Goal: Transaction & Acquisition: Purchase product/service

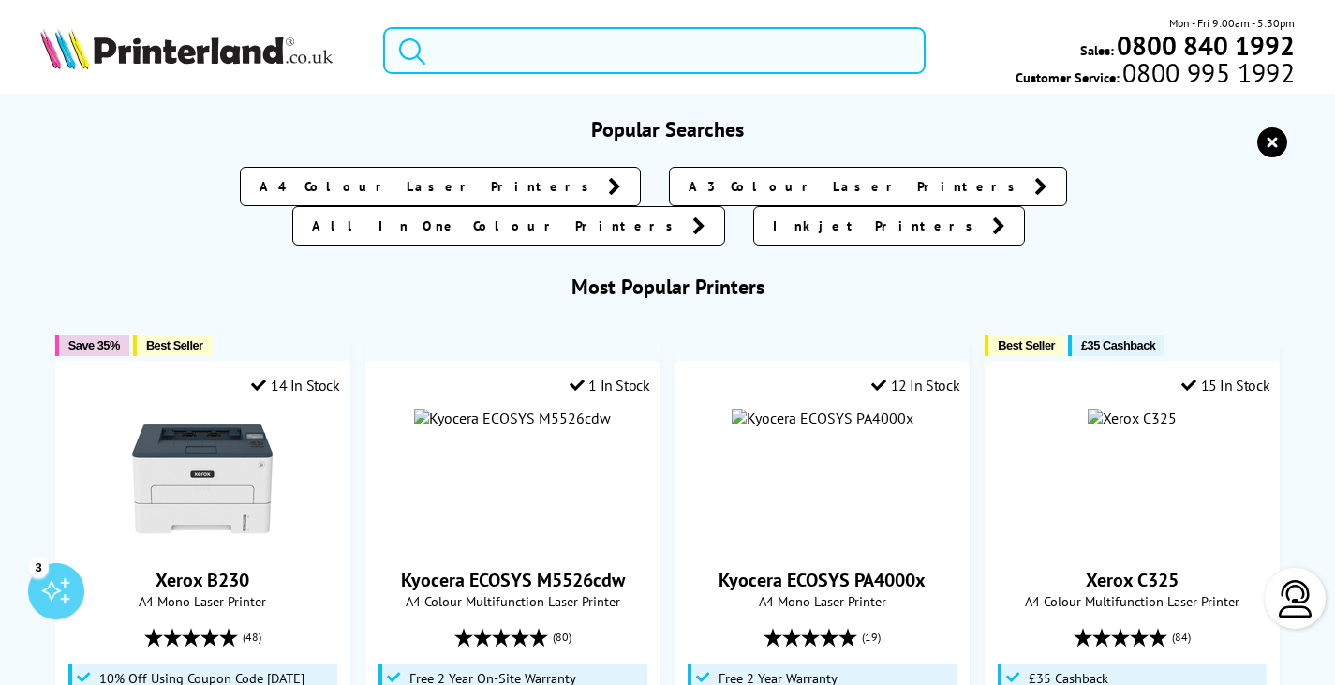
click at [574, 45] on input "search" at bounding box center [654, 50] width 543 height 47
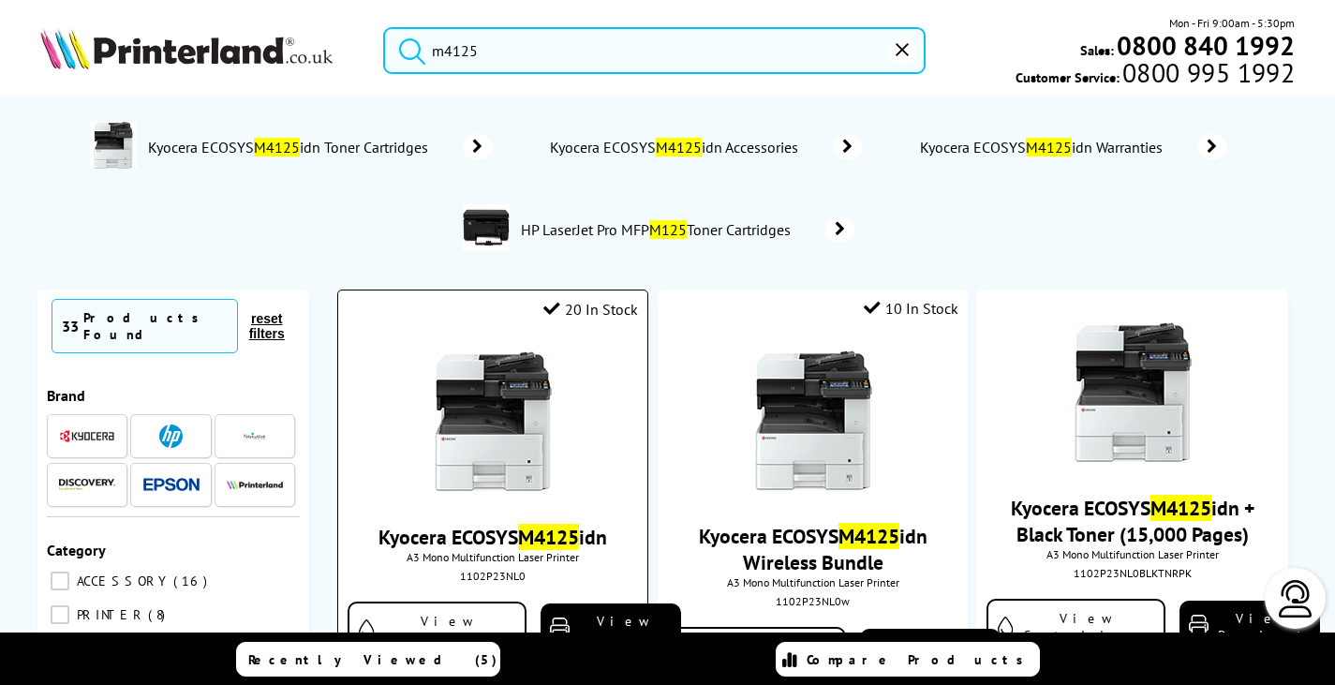
type input "m4125"
click at [508, 439] on img at bounding box center [493, 421] width 141 height 141
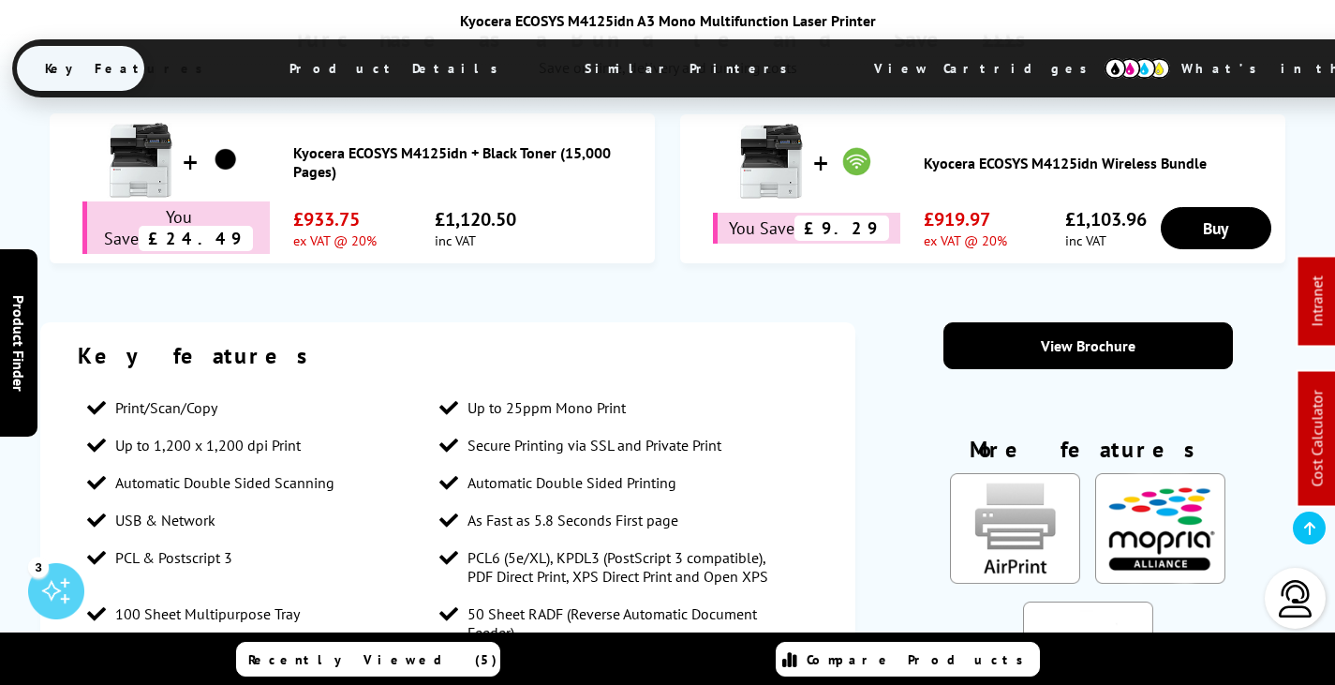
scroll to position [1312, 0]
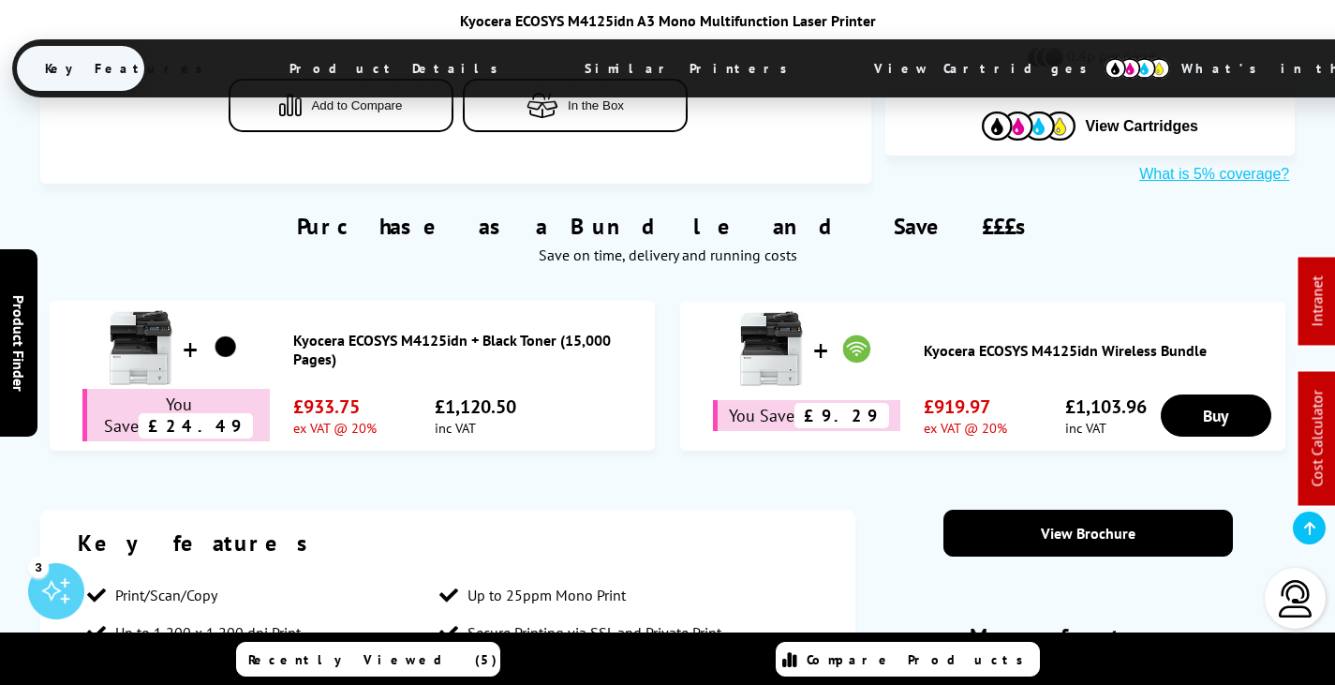
click at [846, 67] on span "View Cartridges" at bounding box center [989, 68] width 287 height 49
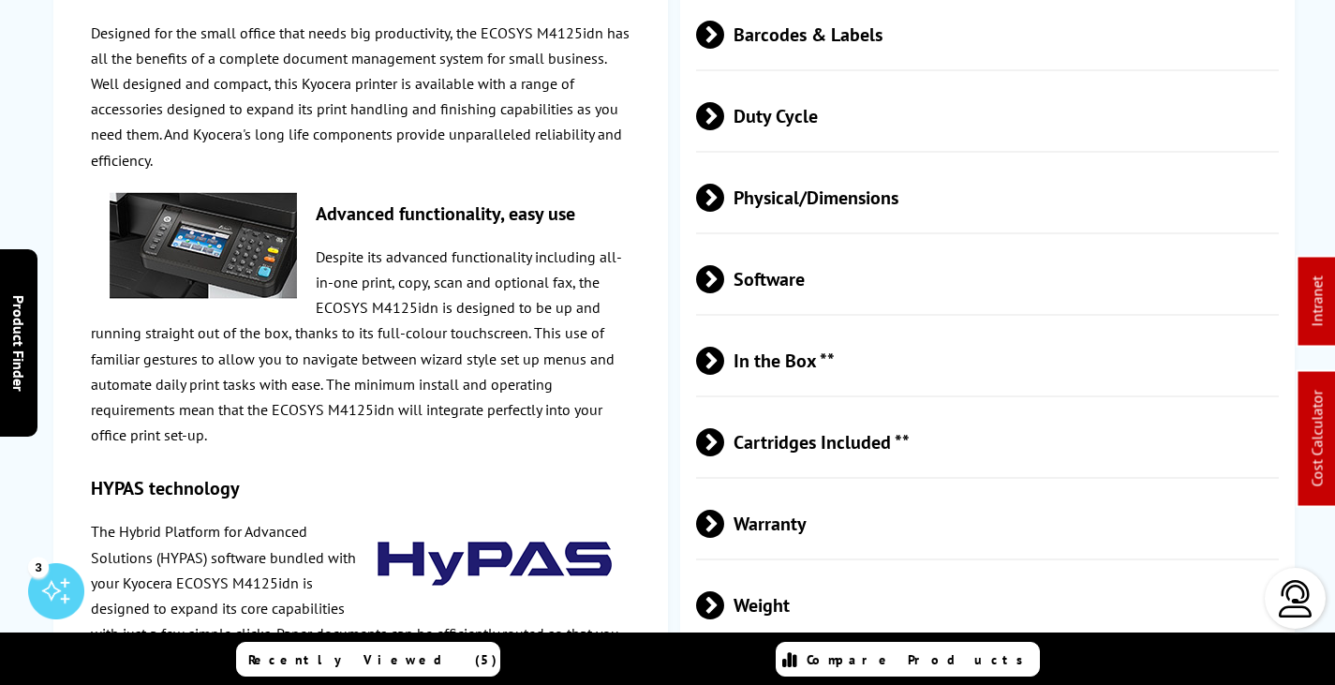
scroll to position [0, 0]
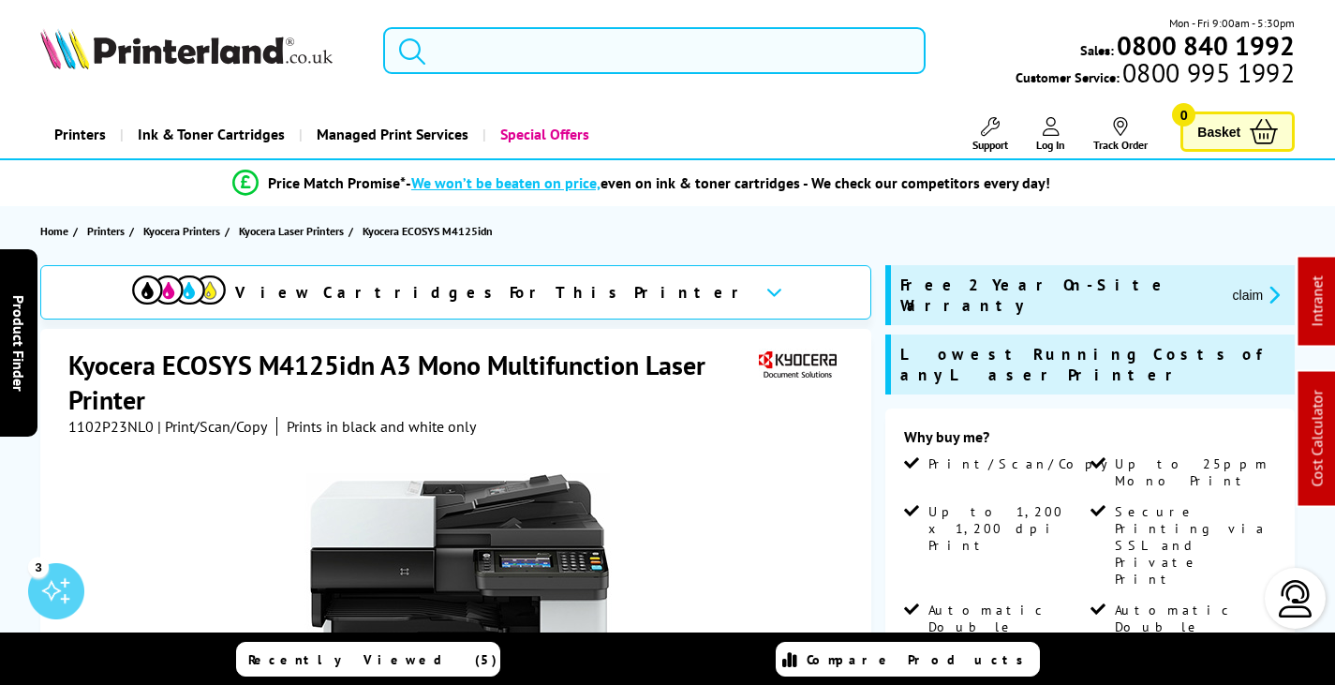
click at [491, 49] on input "search" at bounding box center [654, 50] width 543 height 47
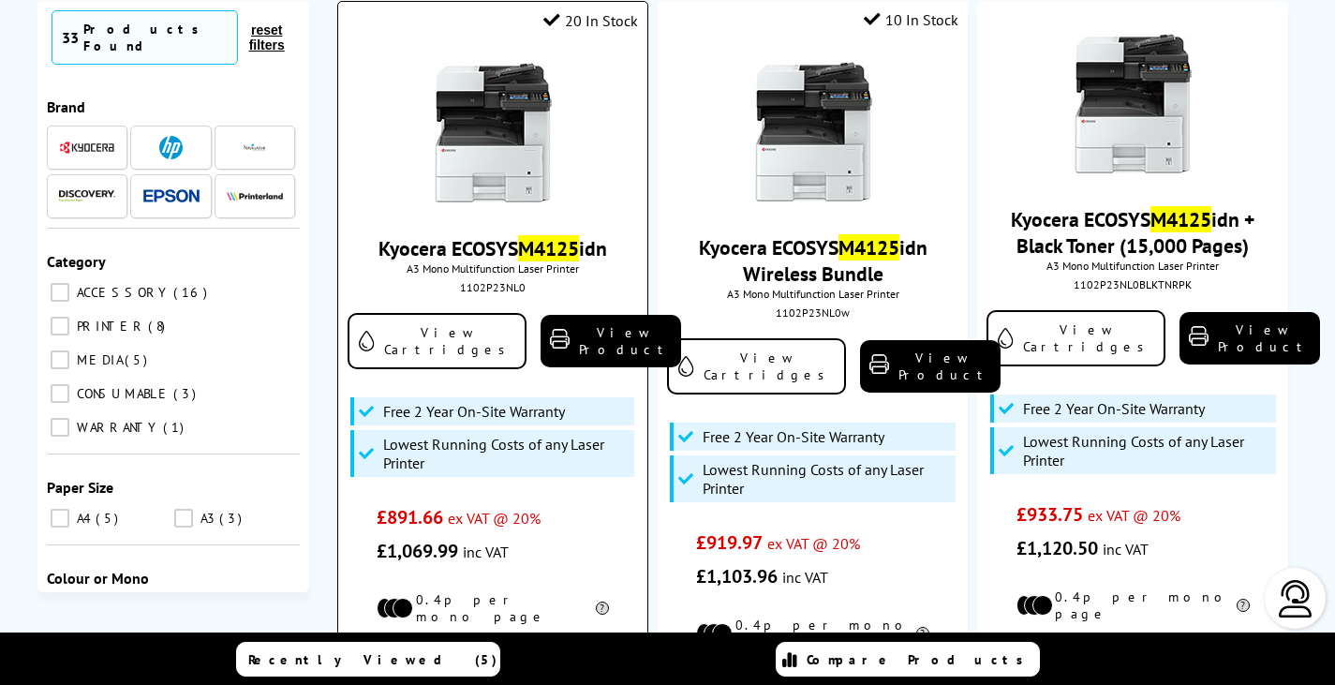
scroll to position [94, 0]
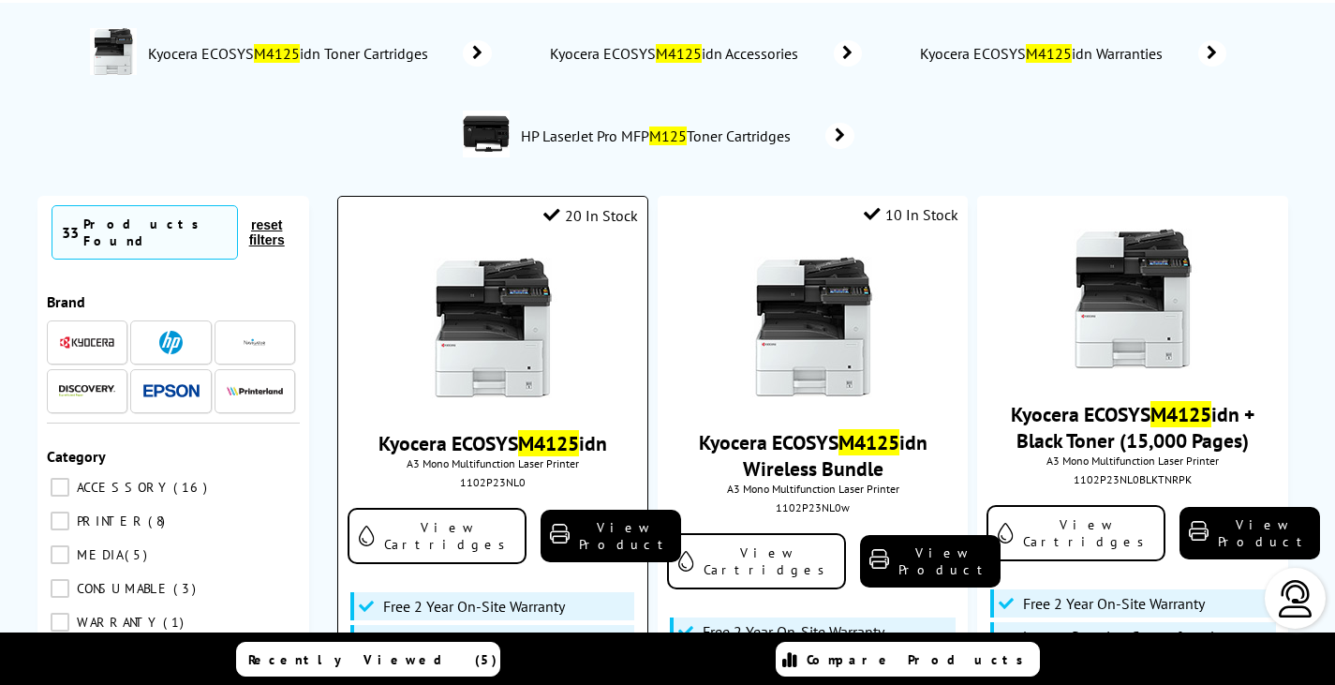
type input "m4125"
click at [533, 347] on img at bounding box center [493, 328] width 141 height 141
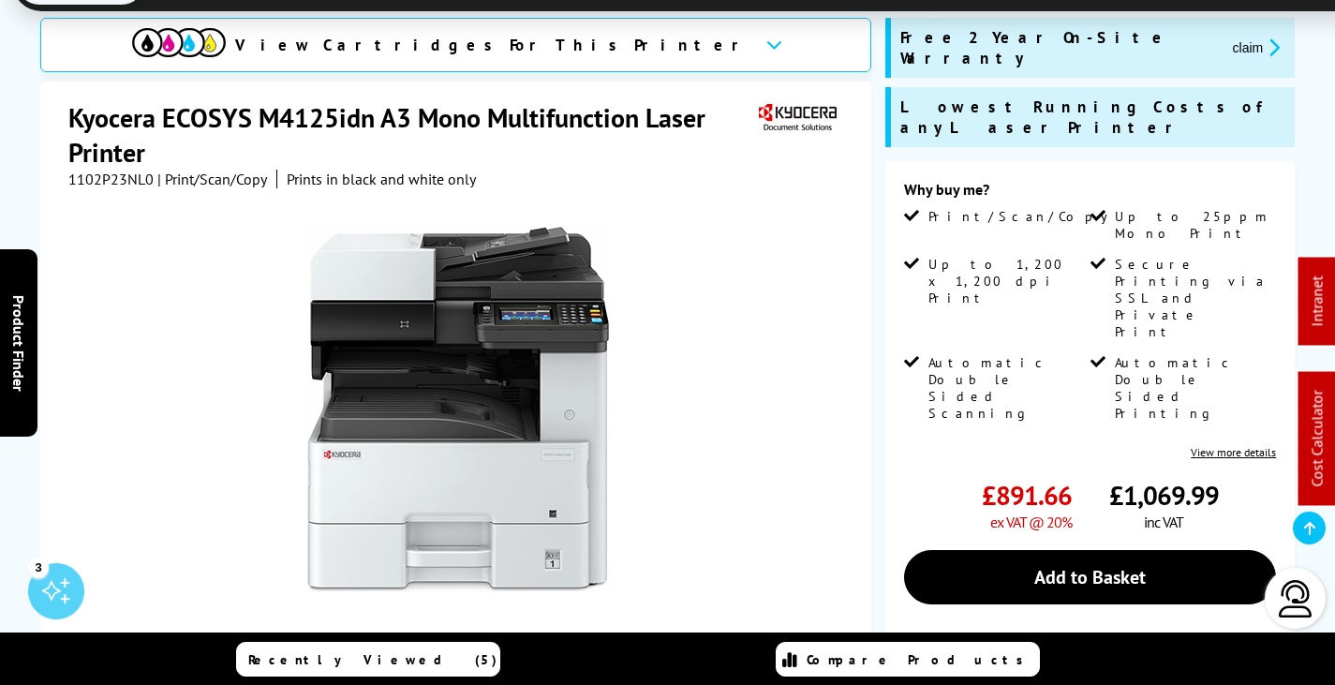
scroll to position [468, 0]
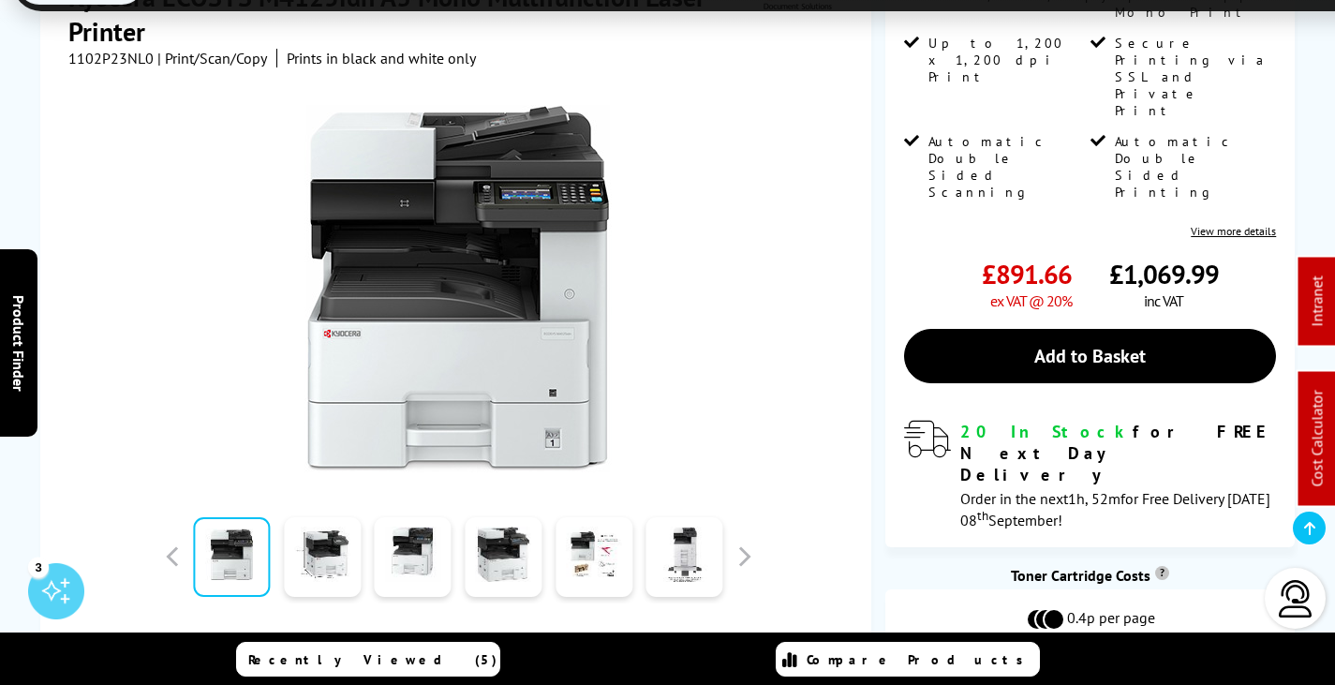
click at [846, 68] on span "View Cartridges" at bounding box center [989, 68] width 287 height 49
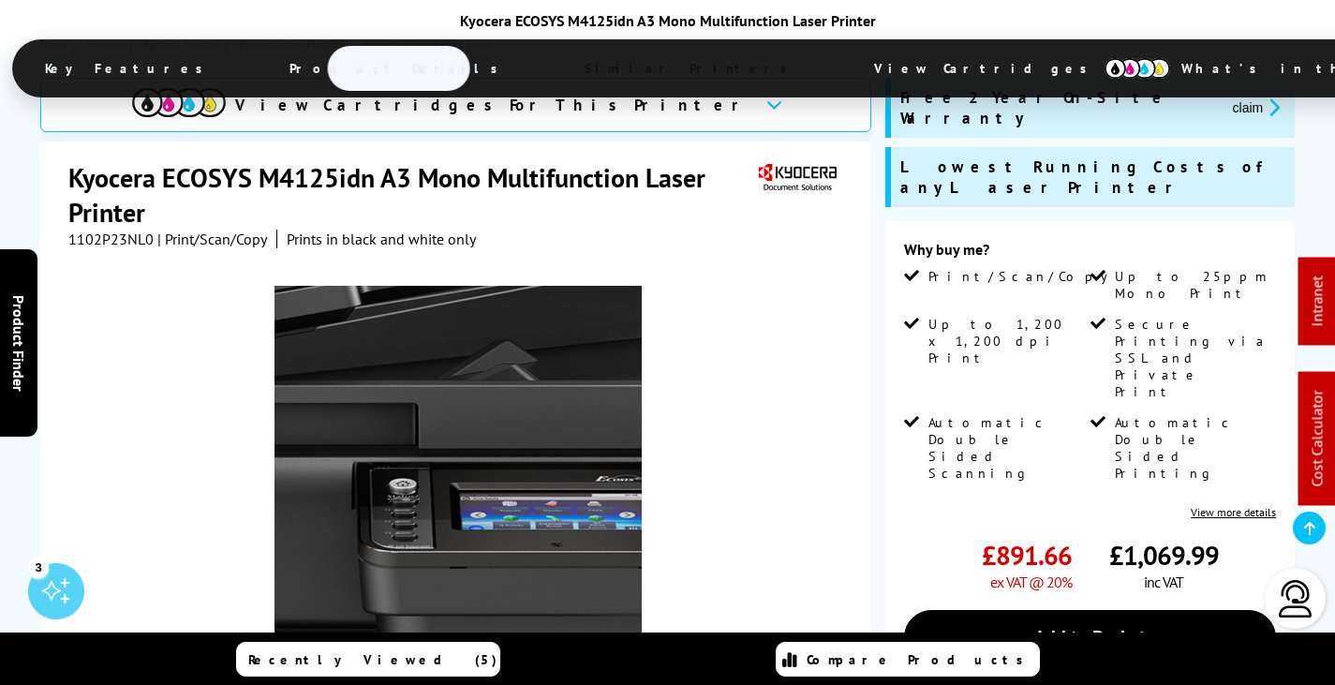
scroll to position [750, 0]
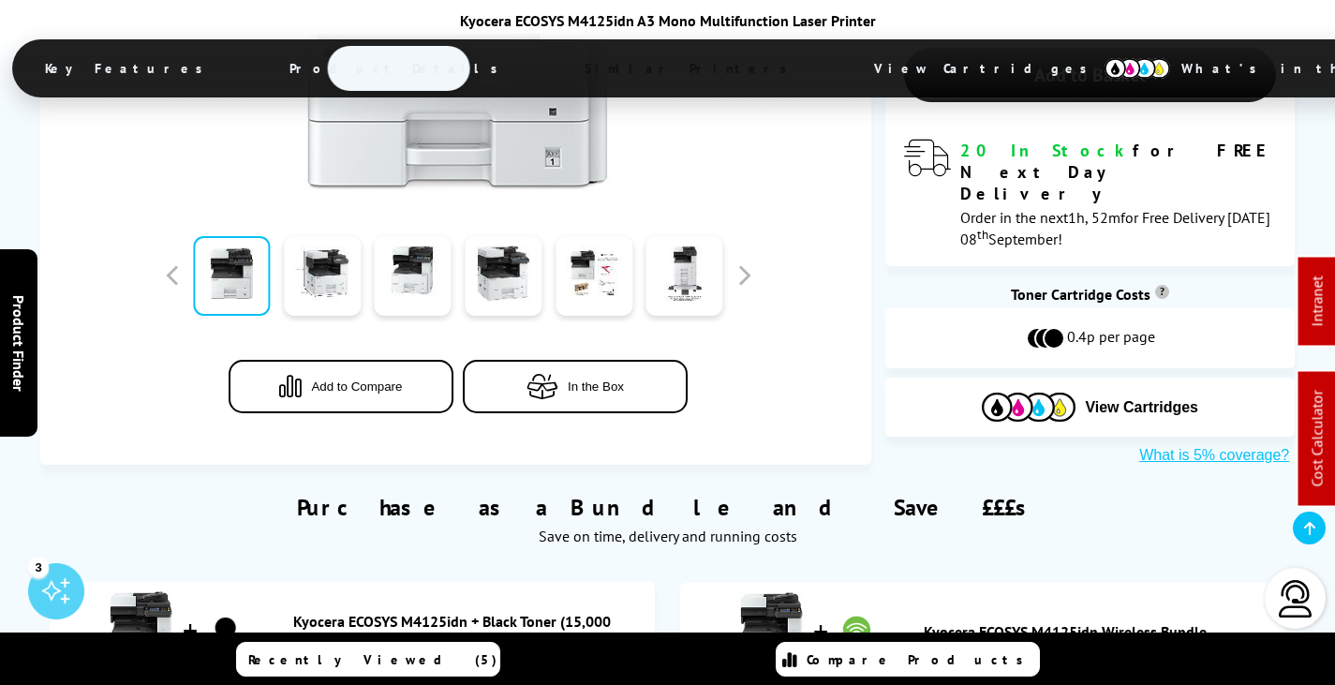
click at [846, 60] on span "View Cartridges" at bounding box center [989, 68] width 287 height 49
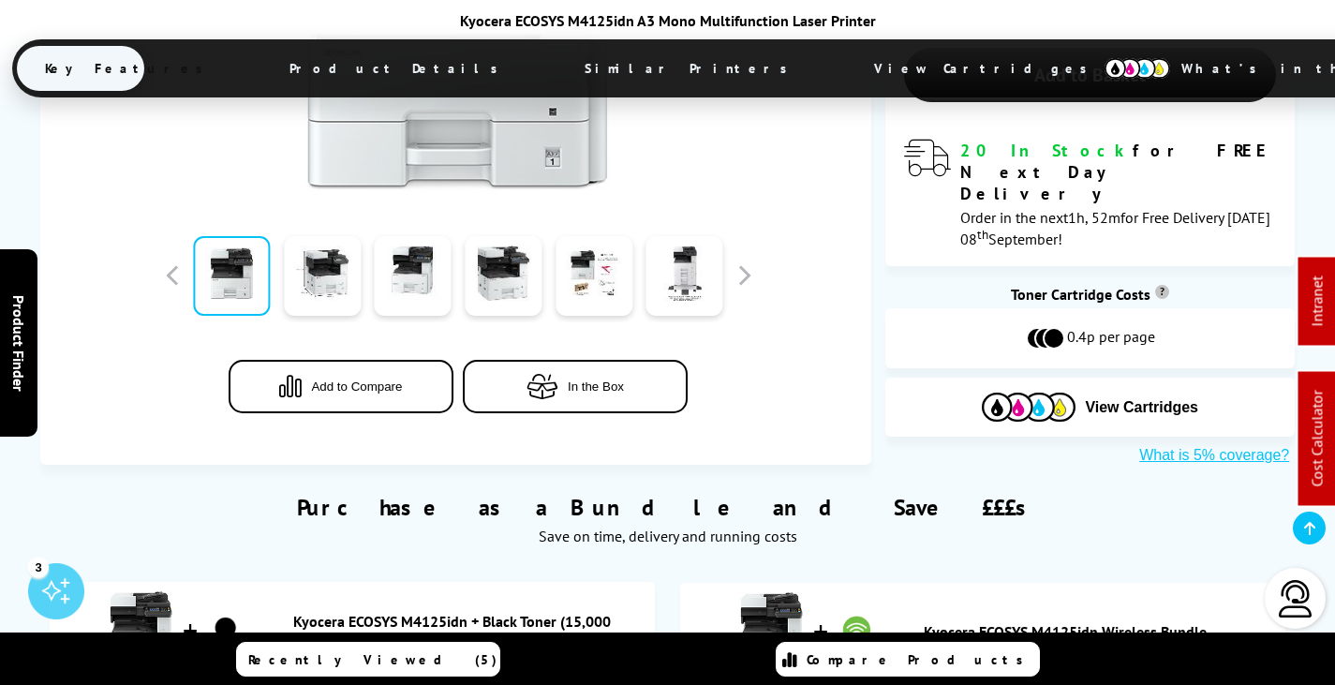
scroll to position [187, 0]
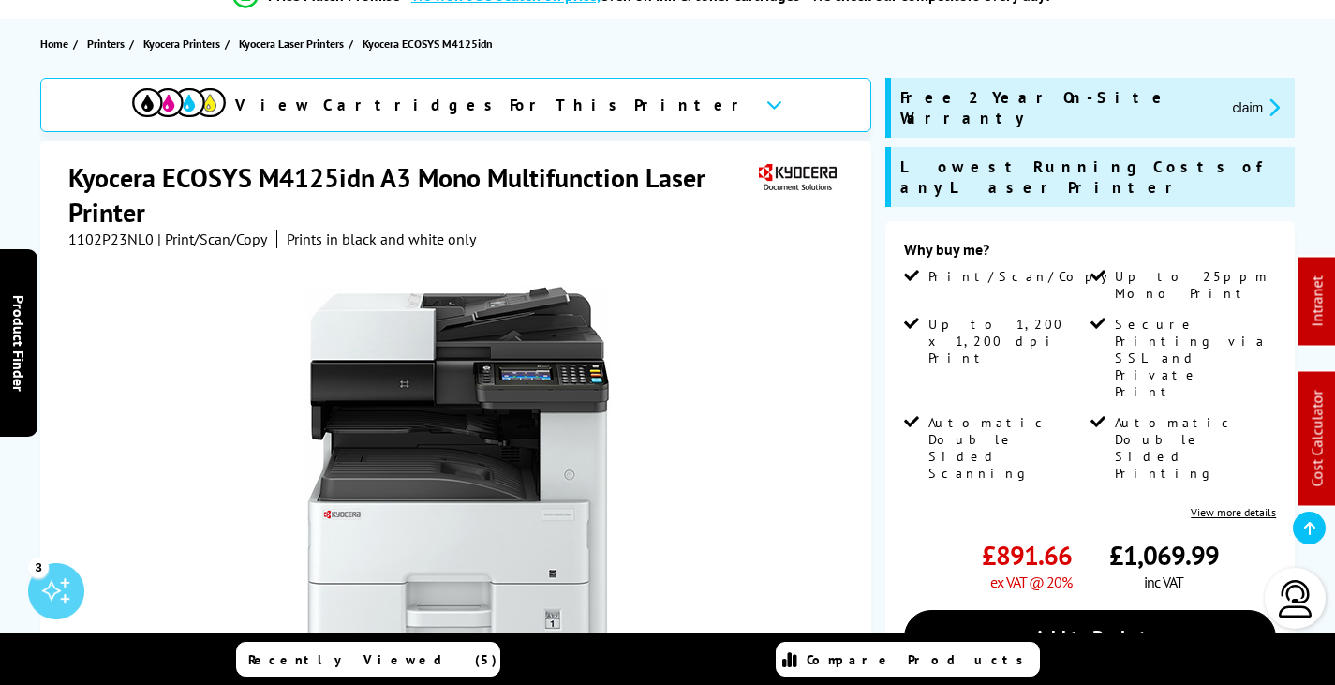
click at [119, 239] on span "1102P23NL0" at bounding box center [110, 239] width 85 height 19
copy span "1102P23NL0"
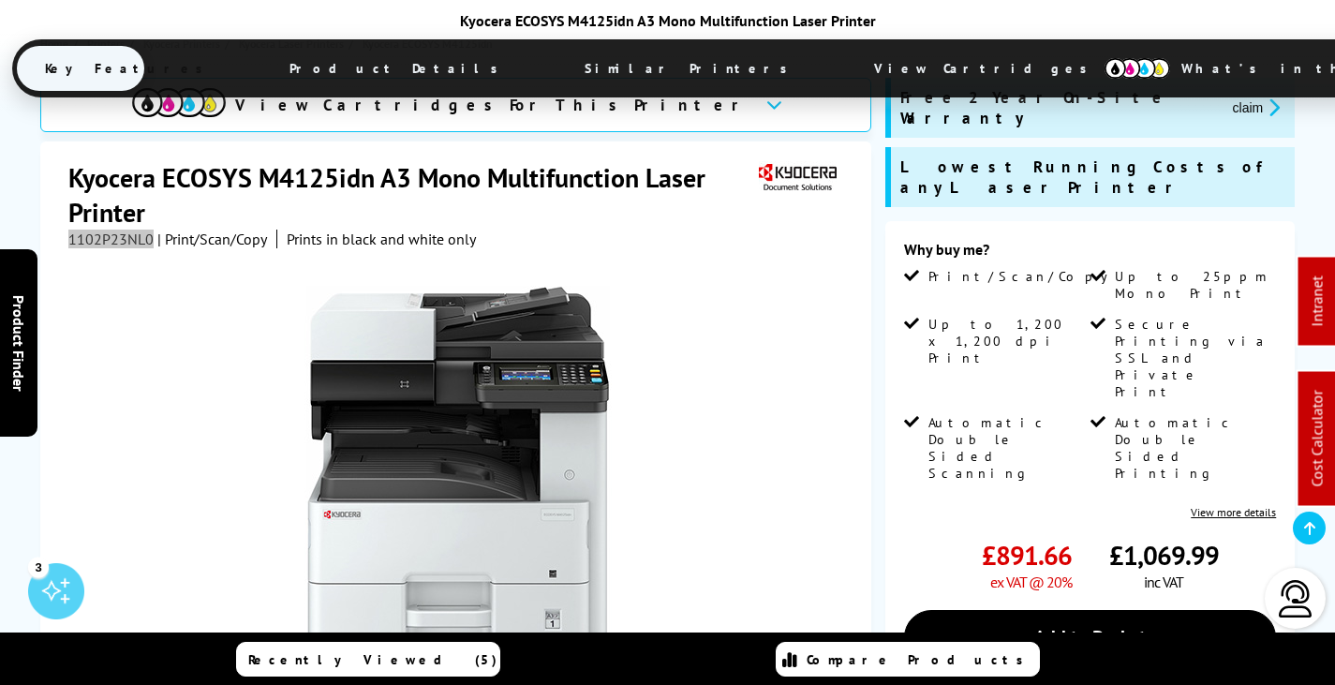
scroll to position [843, 0]
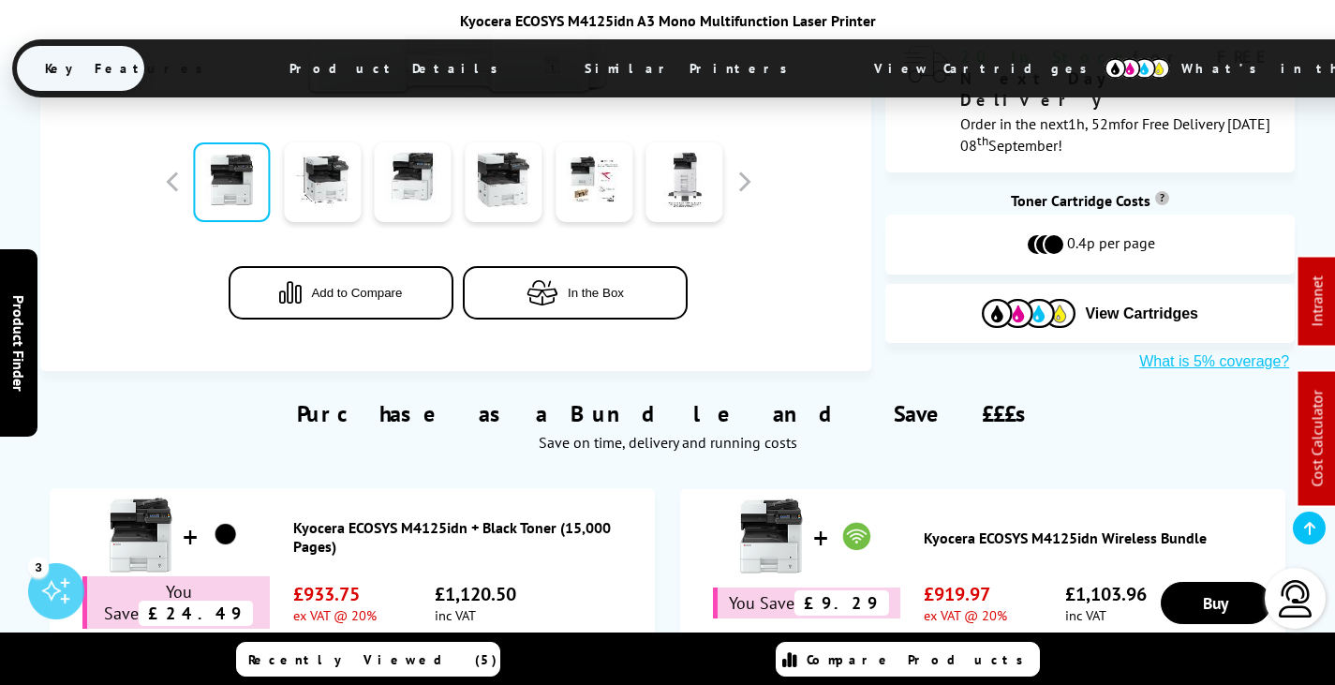
click at [846, 74] on span "View Cartridges" at bounding box center [989, 68] width 287 height 49
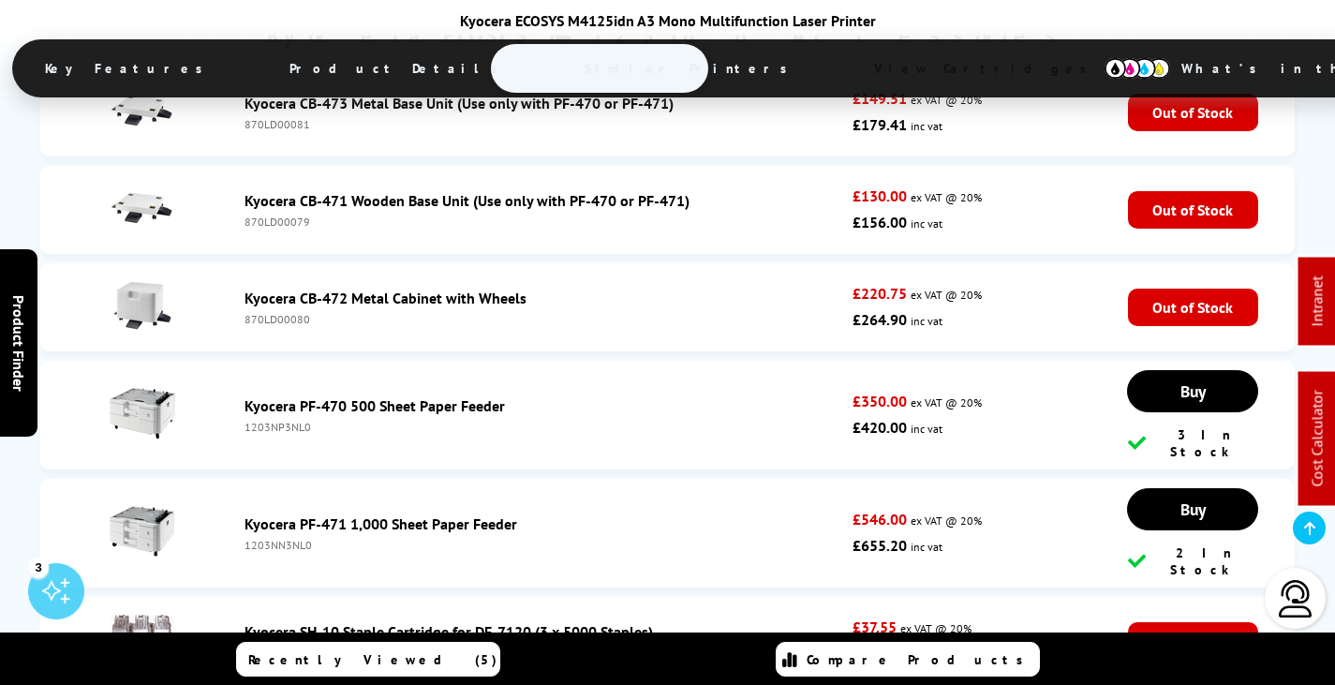
scroll to position [5833, 0]
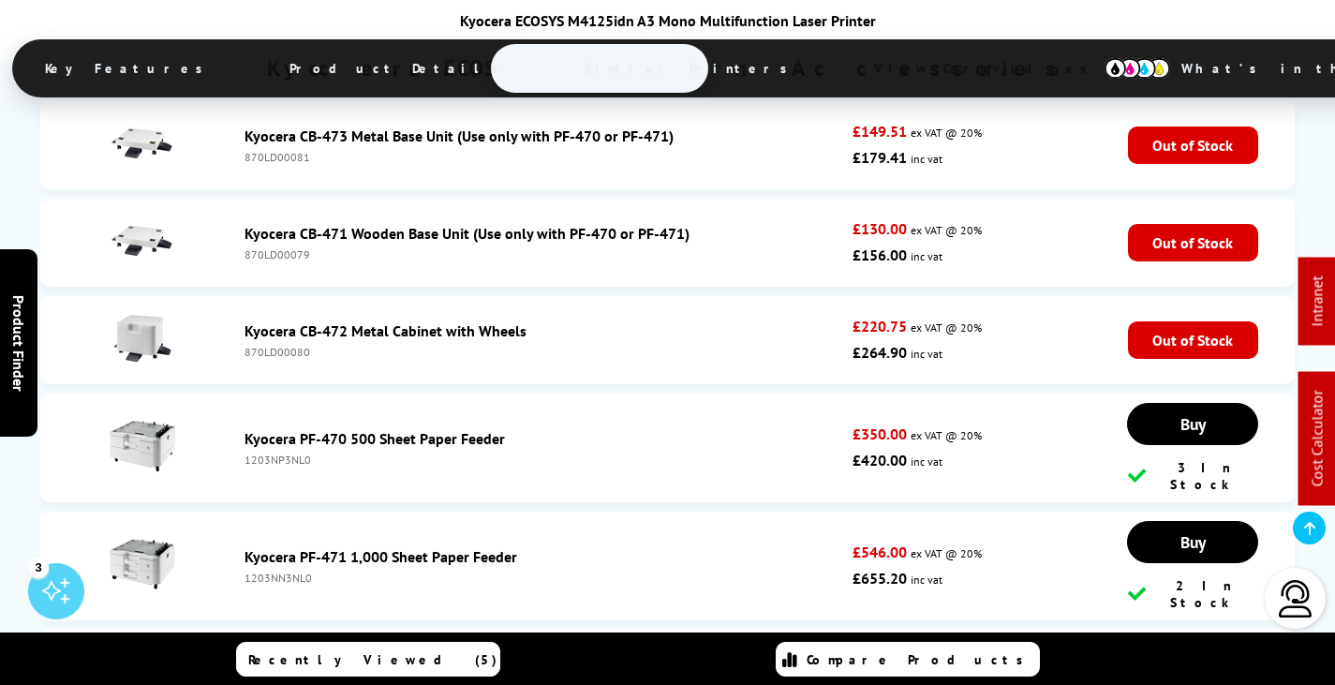
click at [276, 453] on div "1203NP3NL0" at bounding box center [545, 460] width 600 height 14
copy div "1203NP3NL0"
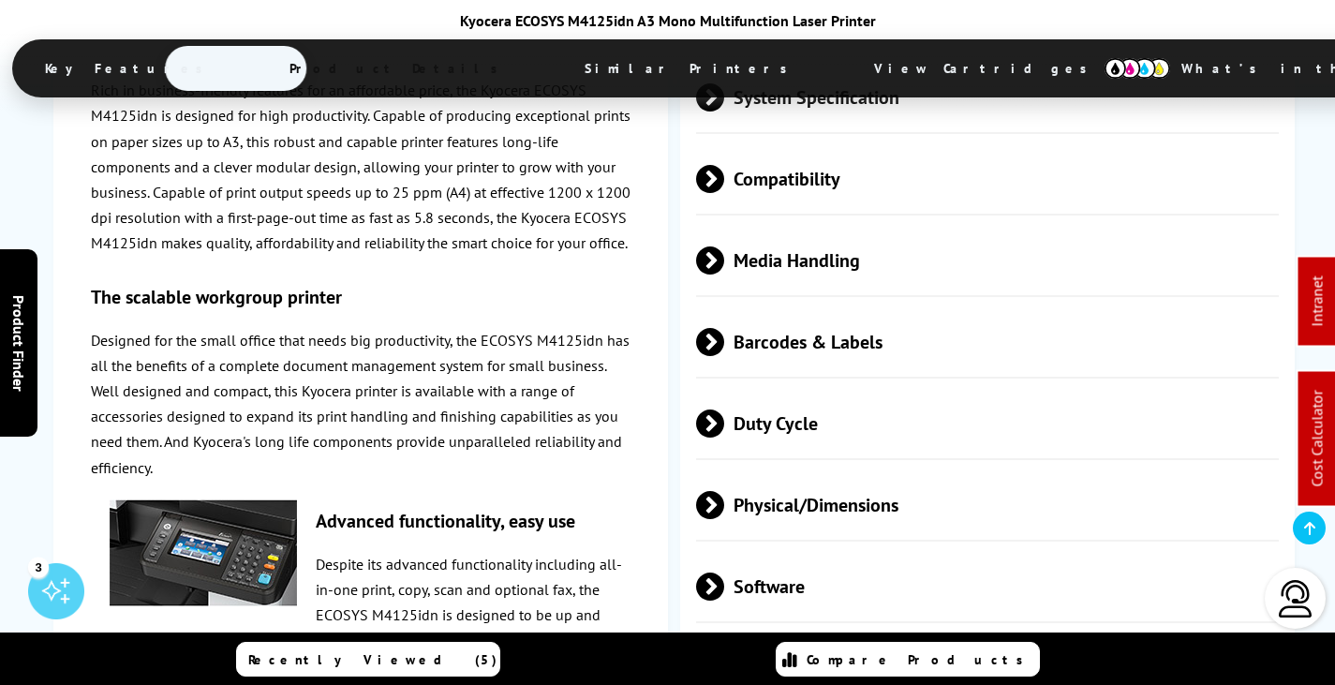
scroll to position [3373, 0]
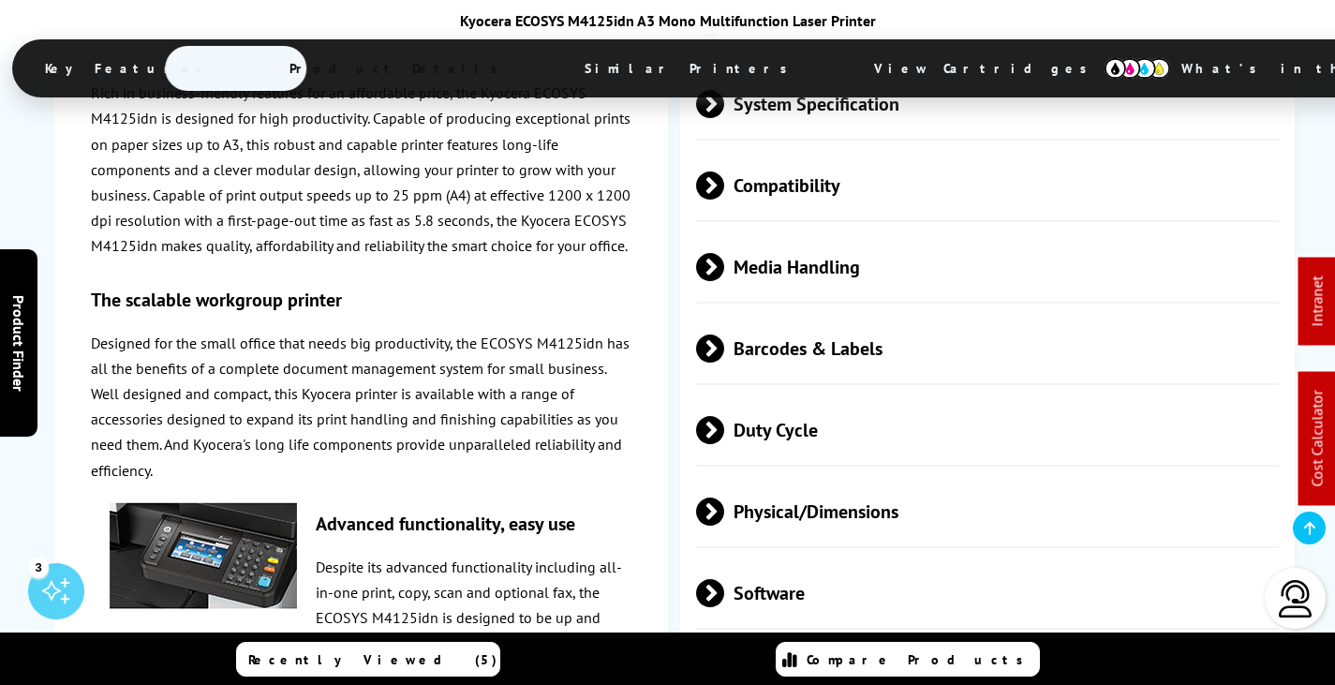
click at [860, 231] on span "Media Handling" at bounding box center [987, 266] width 583 height 70
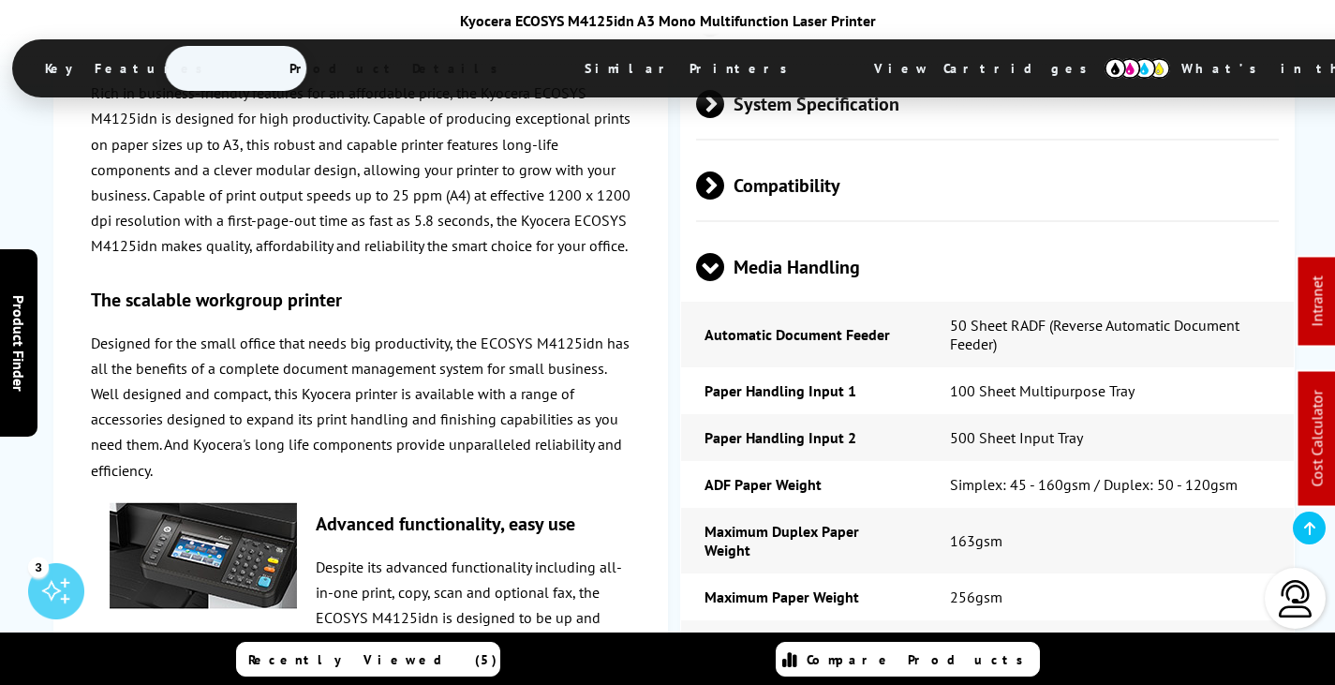
click at [860, 231] on span "Media Handling" at bounding box center [987, 266] width 583 height 70
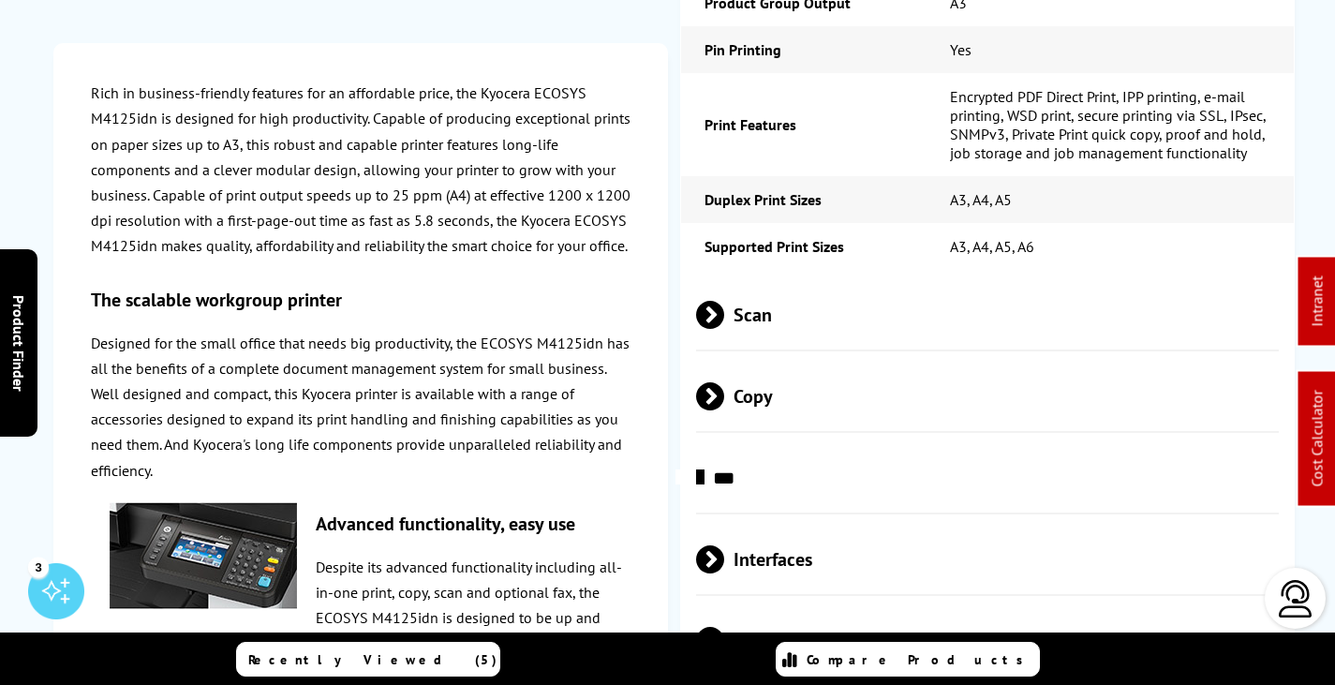
scroll to position [0, 0]
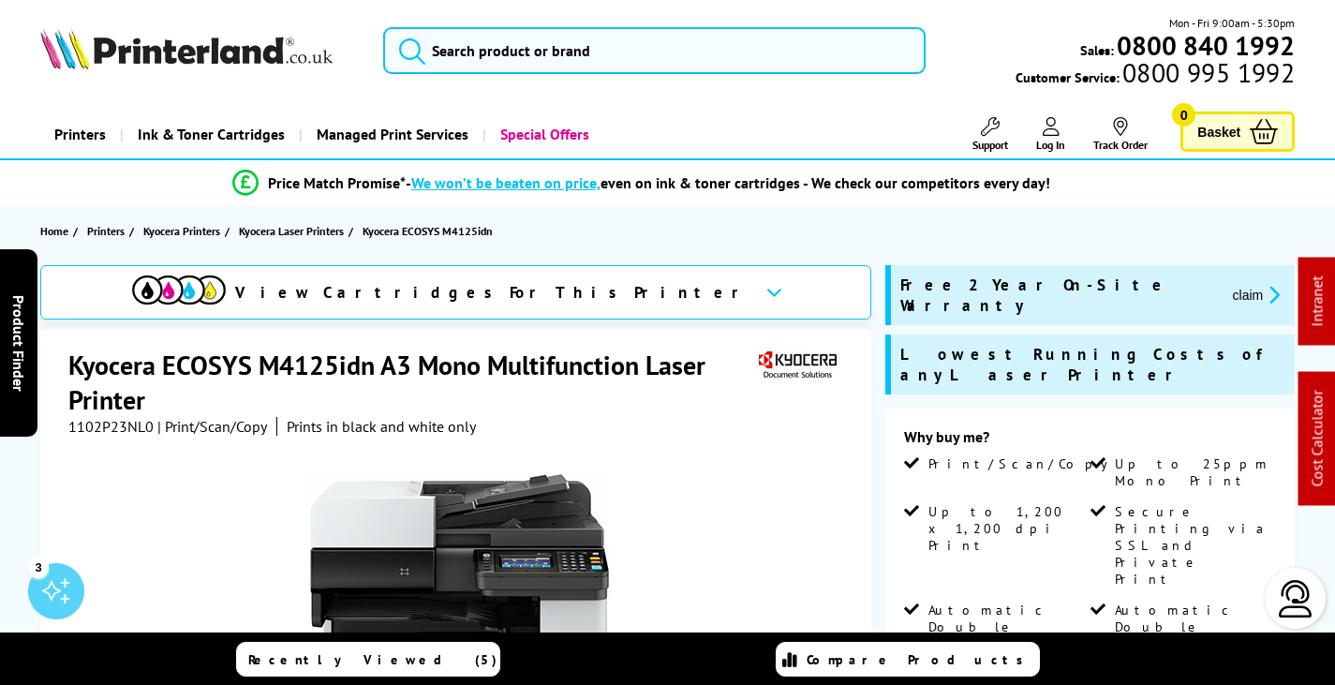
click at [1227, 285] on button "claim" at bounding box center [1256, 295] width 59 height 22
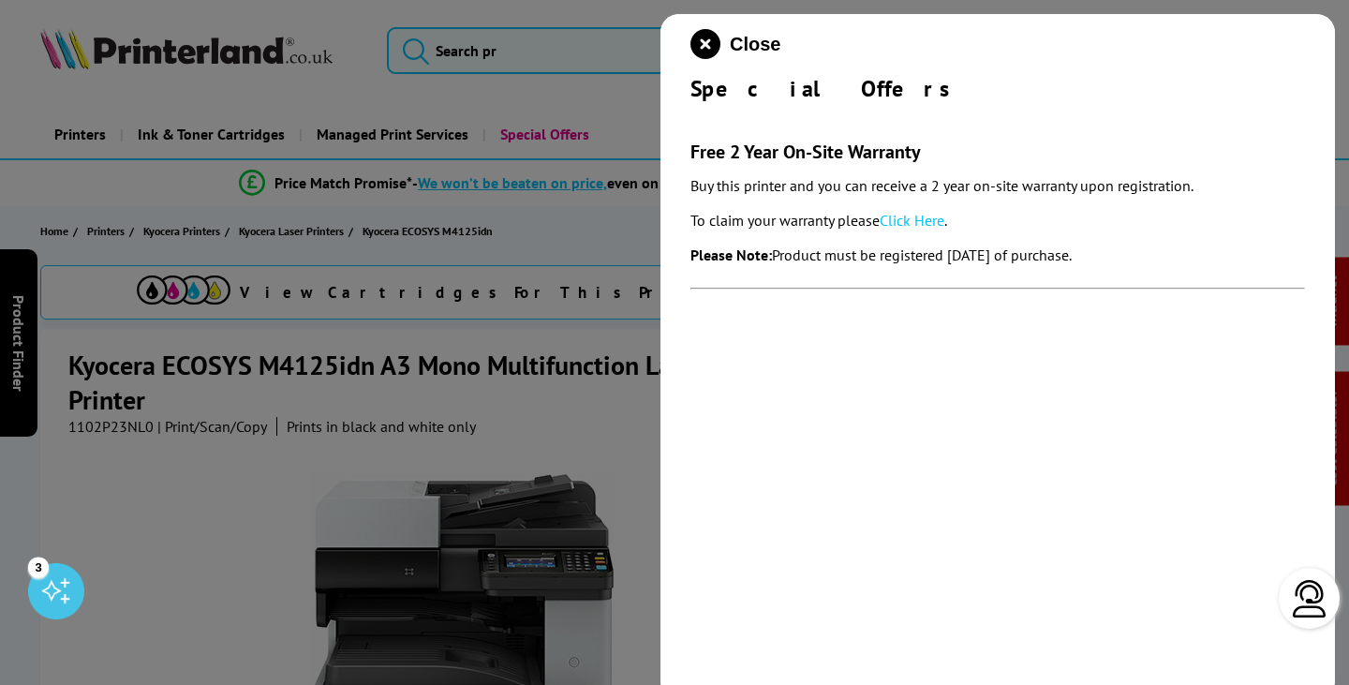
click at [917, 220] on link "Click Here" at bounding box center [912, 220] width 65 height 19
click at [704, 48] on icon "close modal" at bounding box center [706, 44] width 30 height 30
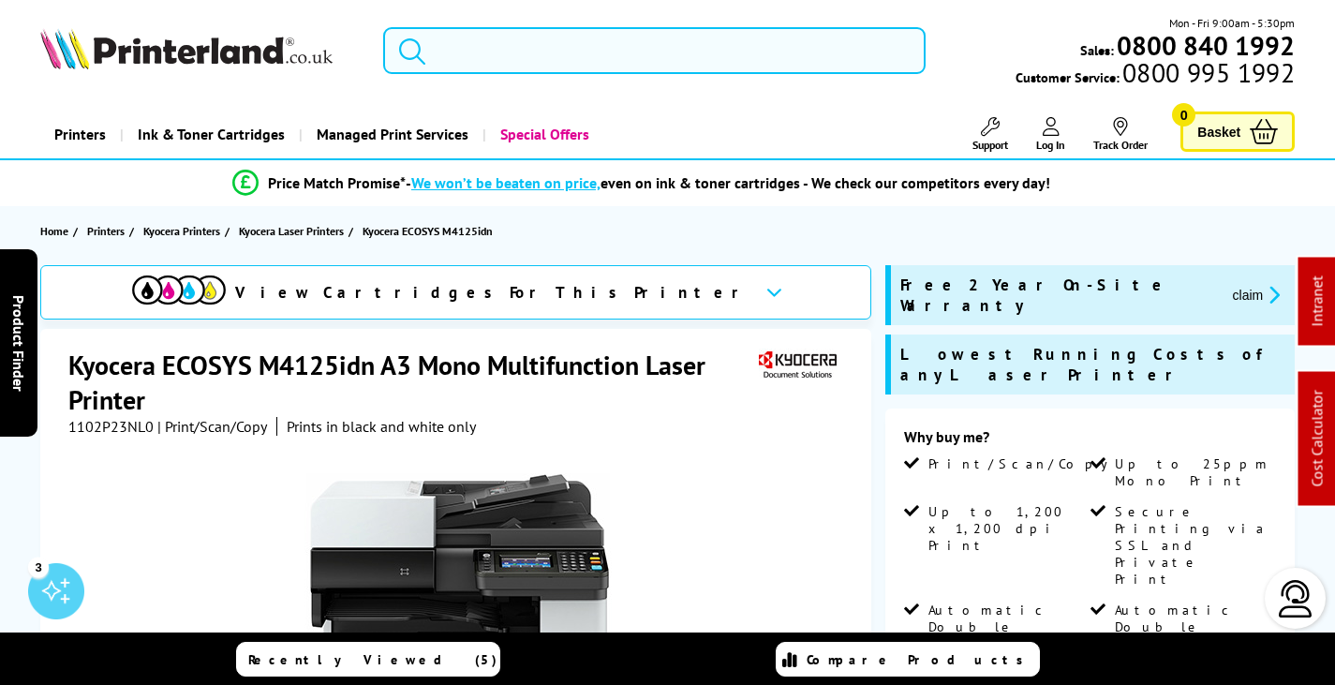
click at [588, 49] on input "search" at bounding box center [654, 50] width 543 height 47
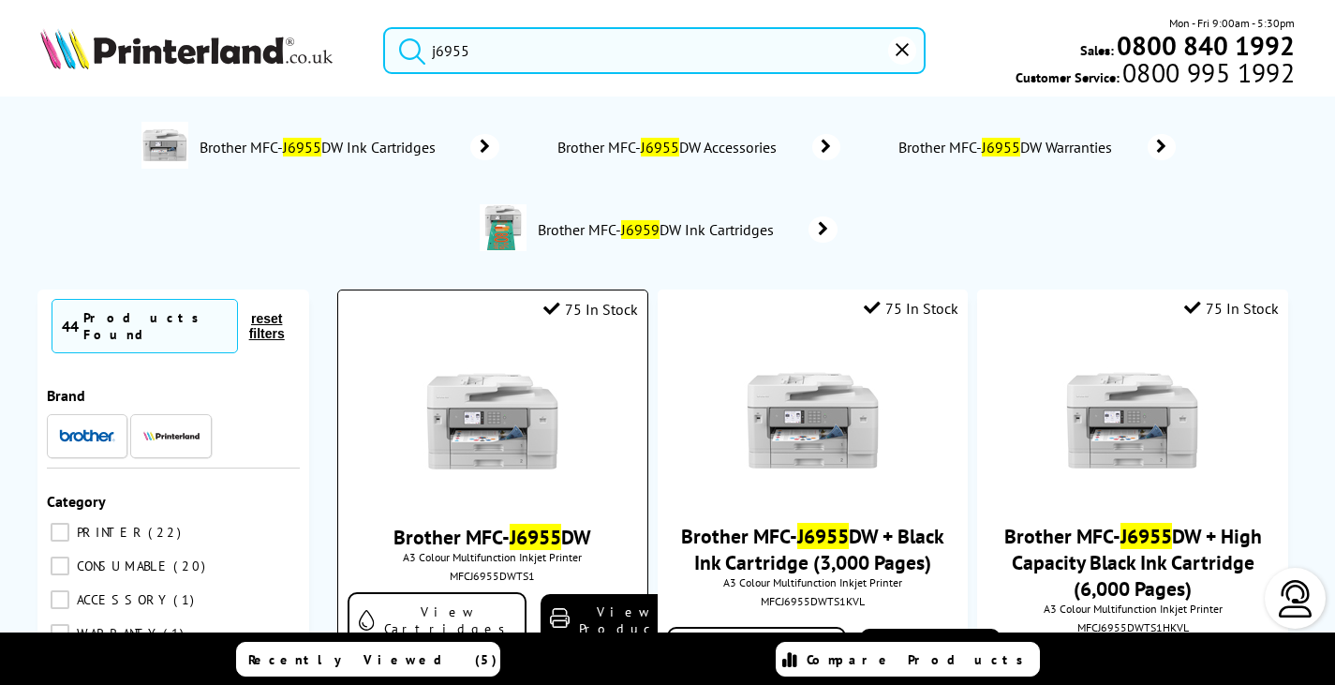
type input "j6955"
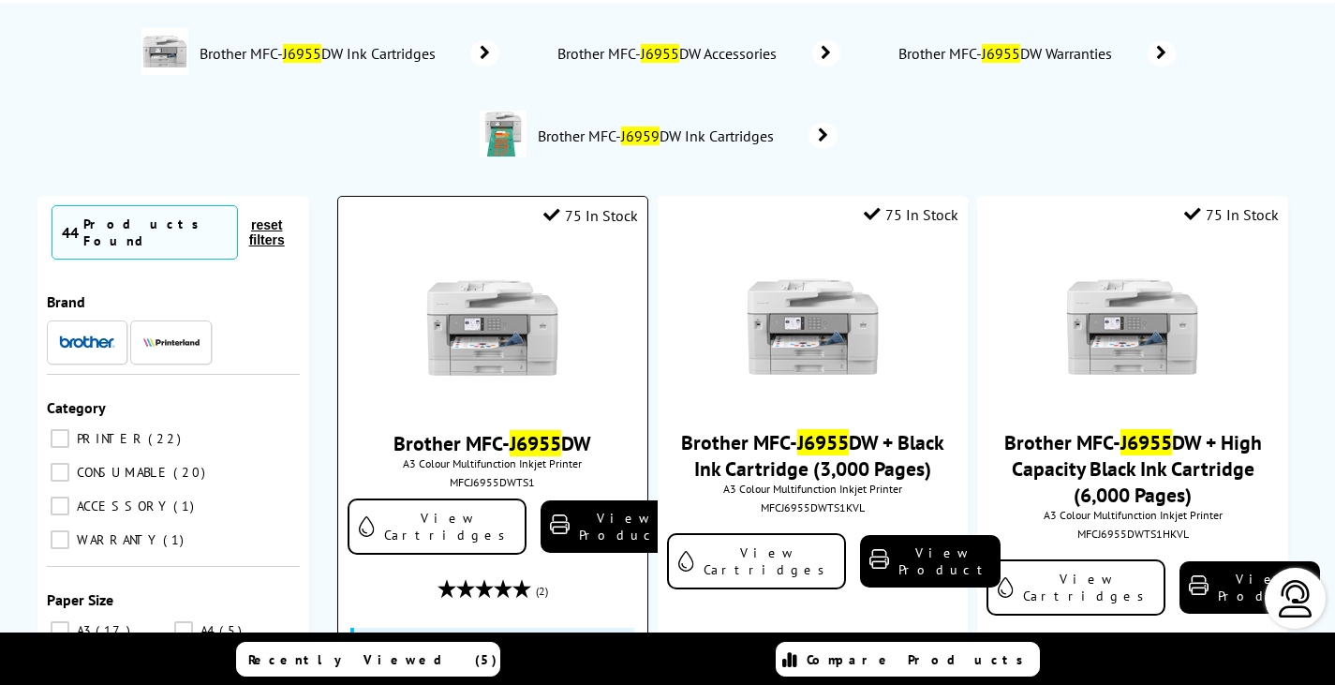
click at [506, 320] on img at bounding box center [493, 328] width 141 height 141
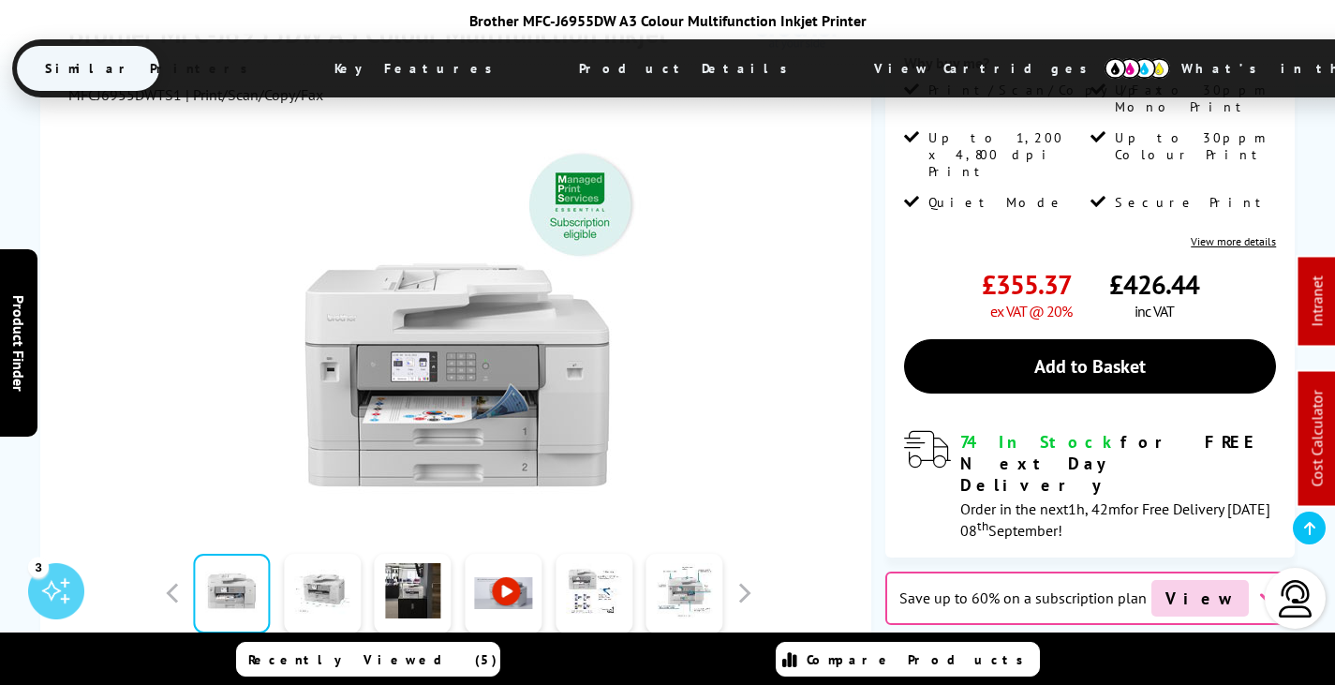
click at [846, 60] on span "View Cartridges" at bounding box center [989, 68] width 287 height 49
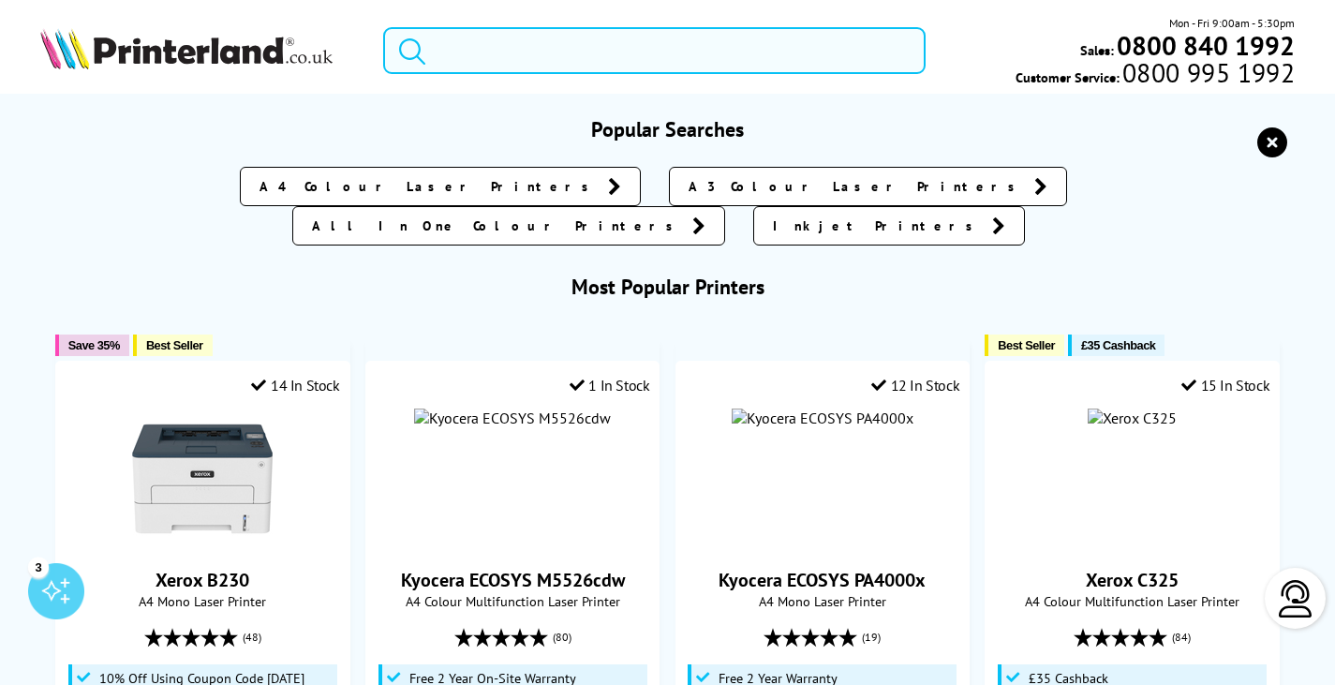
click at [667, 58] on input "search" at bounding box center [654, 50] width 543 height 47
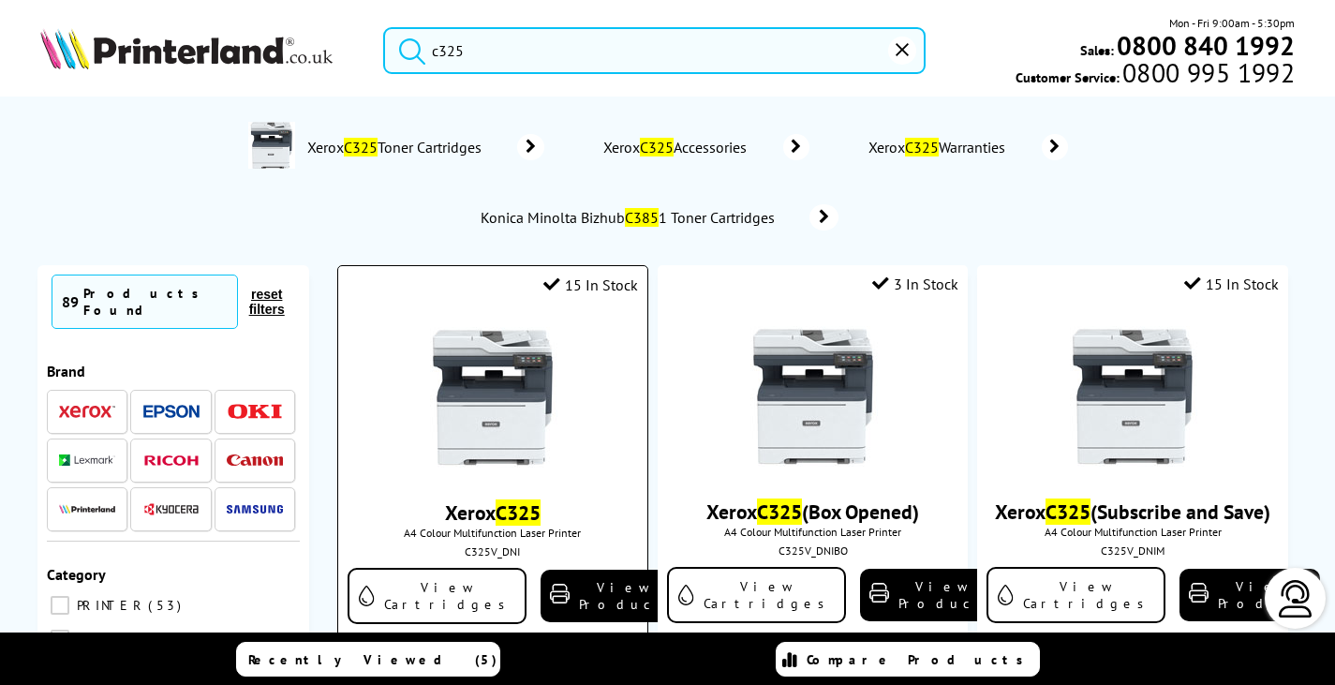
type input "c325"
click at [510, 358] on img at bounding box center [493, 397] width 141 height 141
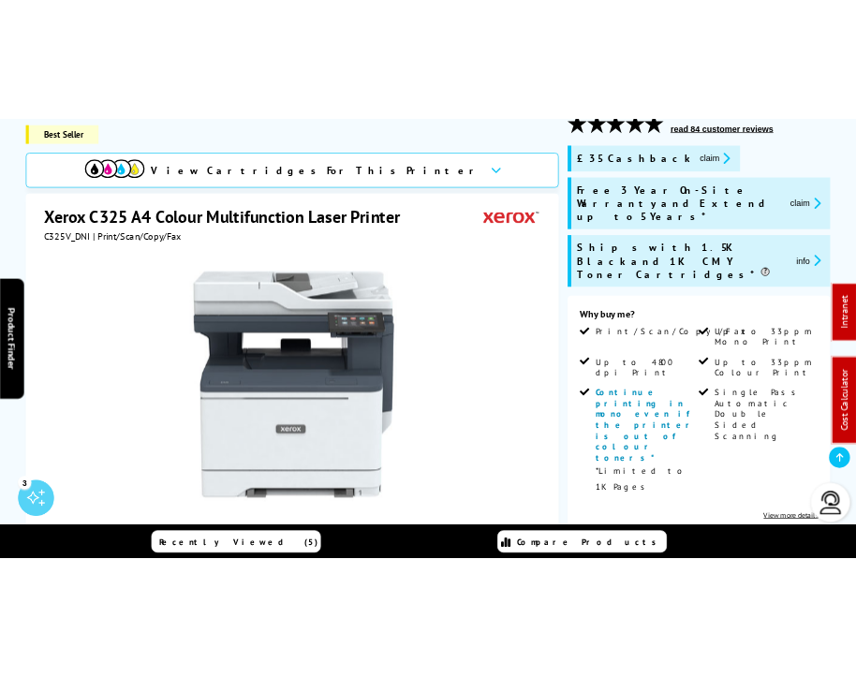
scroll to position [281, 0]
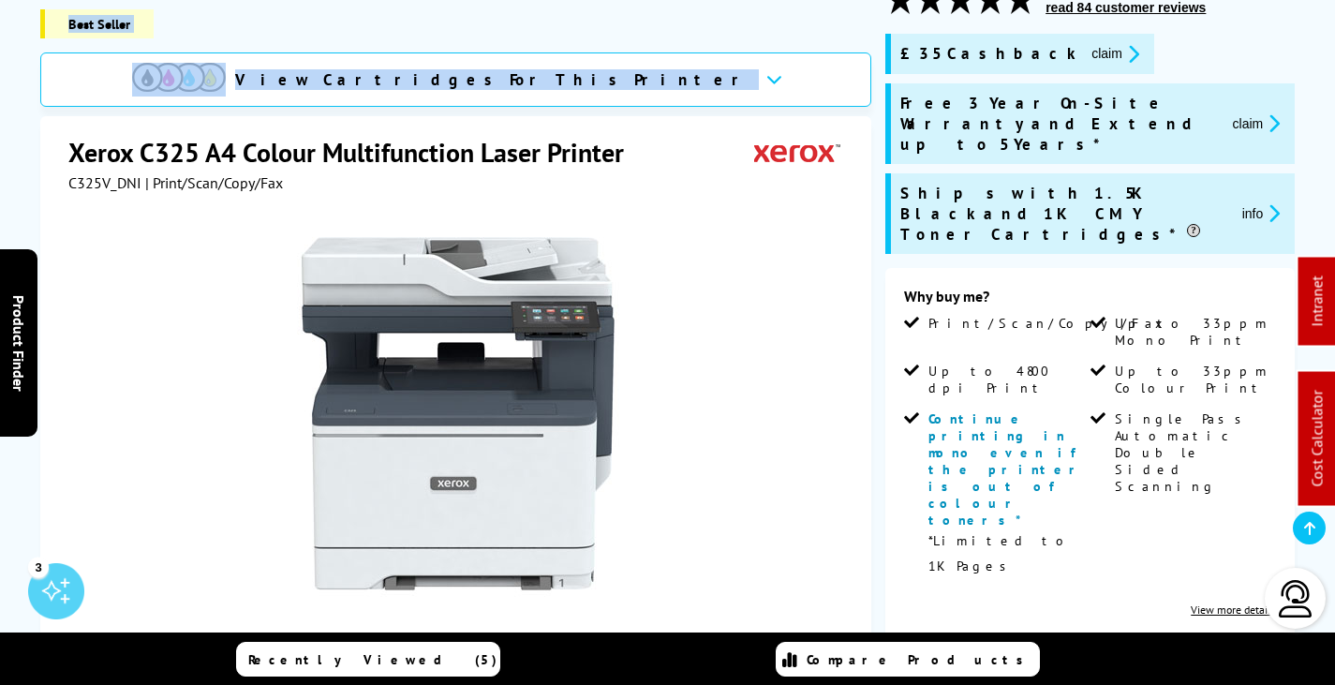
drag, startPoint x: 10, startPoint y: 57, endPoint x: -215, endPoint y: 111, distance: 231.1
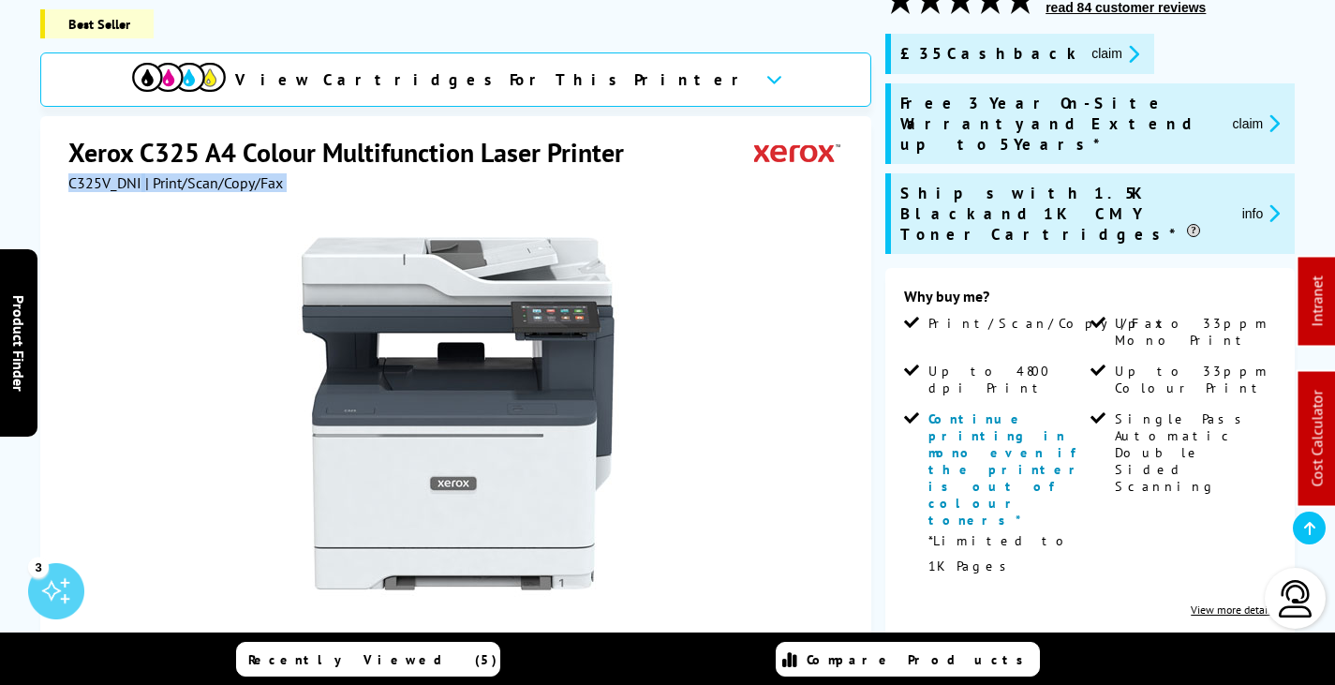
drag, startPoint x: 10, startPoint y: 164, endPoint x: -370, endPoint y: 214, distance: 383.6
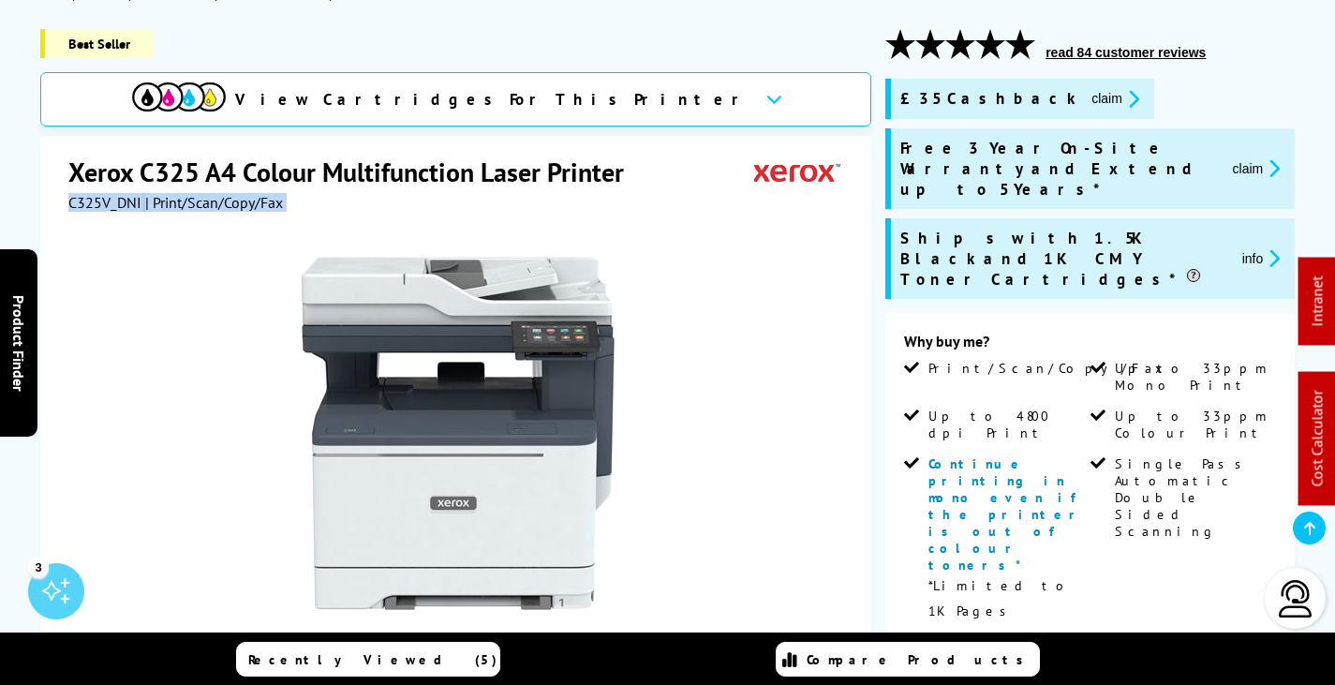
scroll to position [237, 0]
drag, startPoint x: 793, startPoint y: 328, endPoint x: 631, endPoint y: 279, distance: 169.3
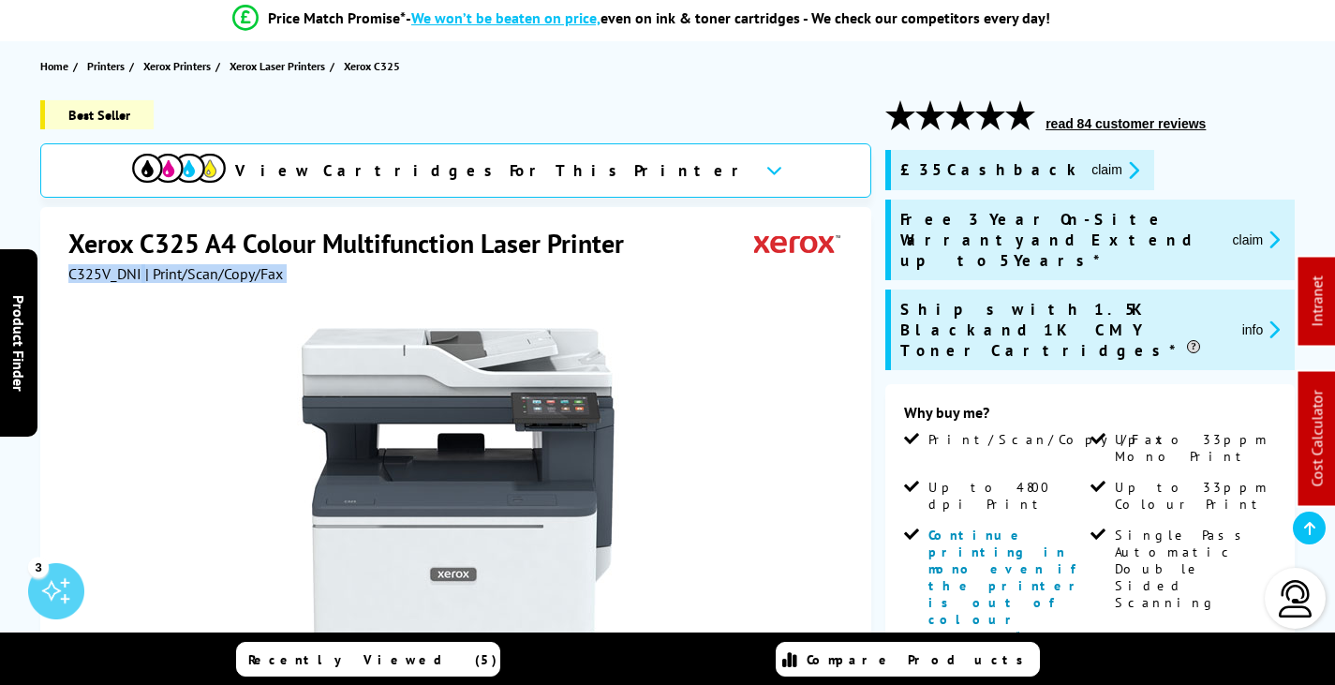
scroll to position [0, 0]
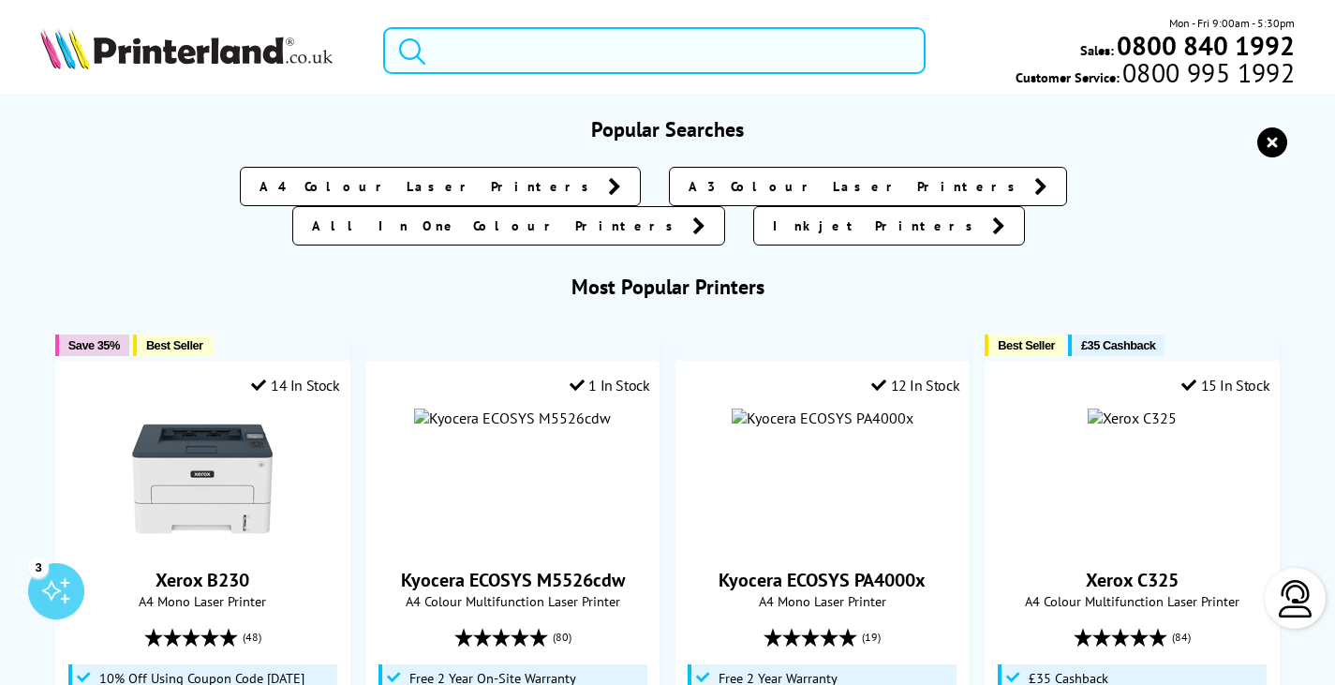
click at [551, 34] on input "search" at bounding box center [654, 50] width 543 height 47
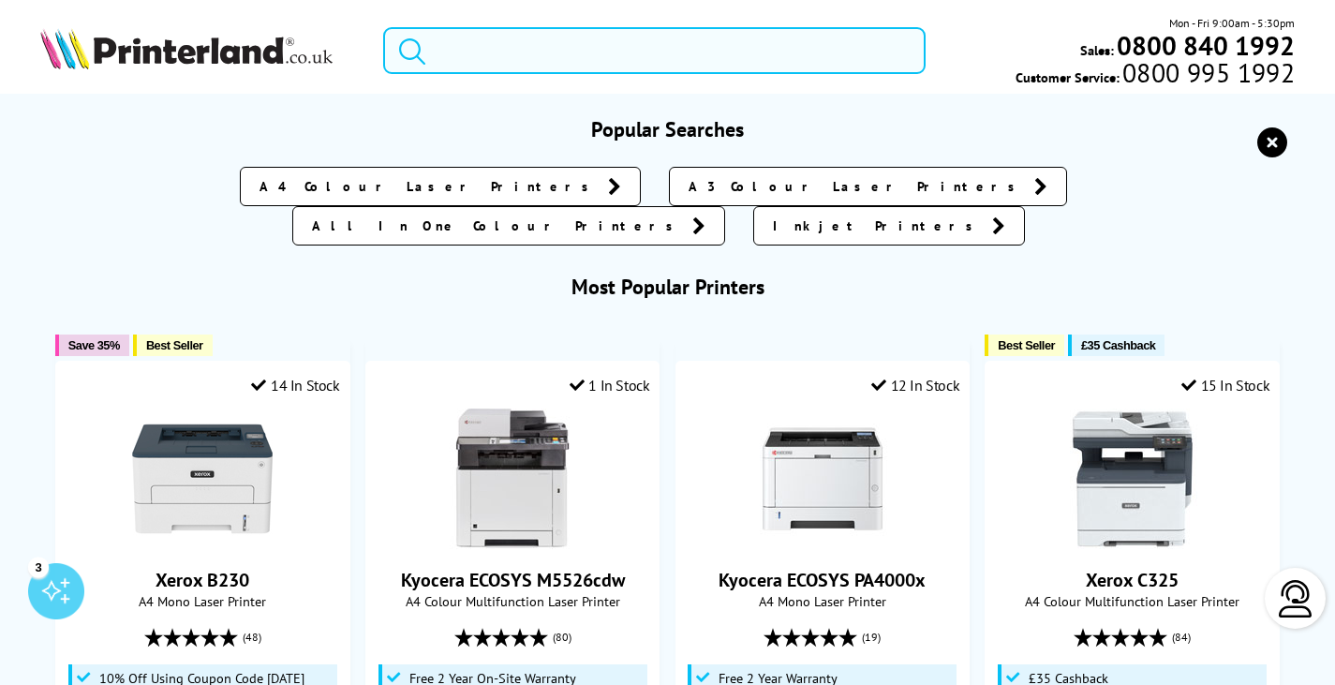
click at [504, 43] on input "search" at bounding box center [654, 50] width 543 height 47
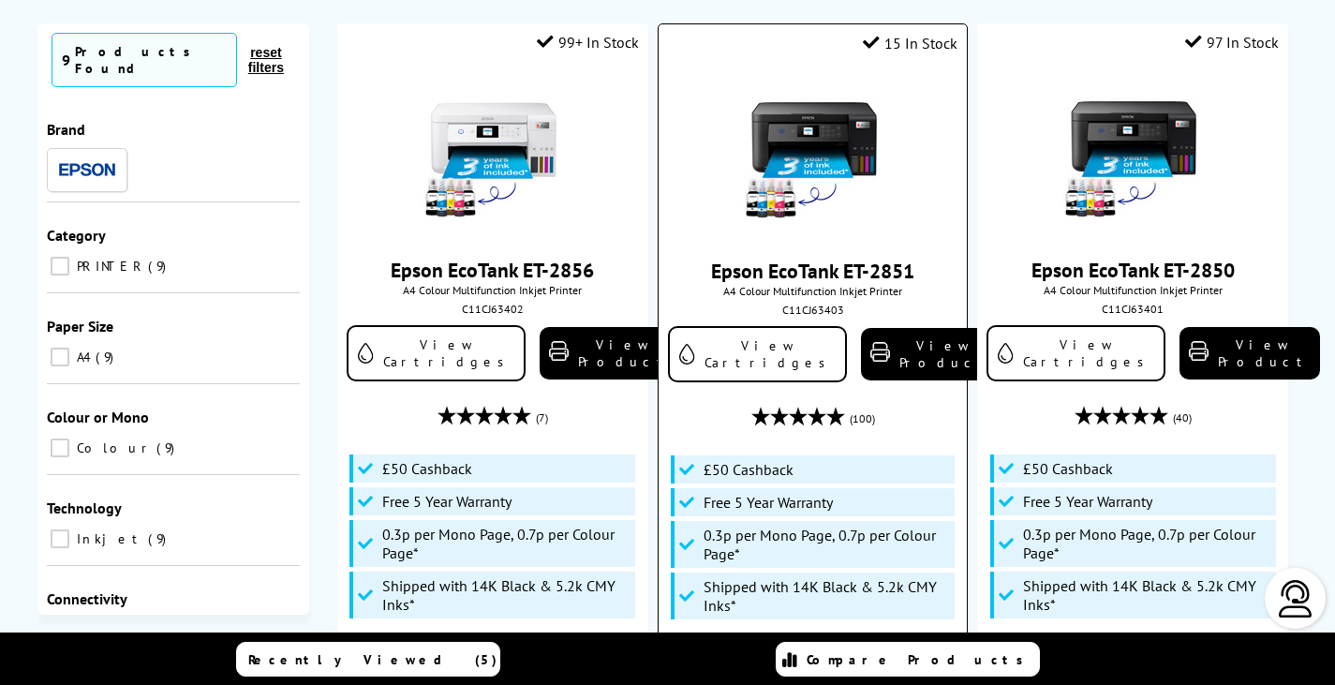
scroll to position [94, 0]
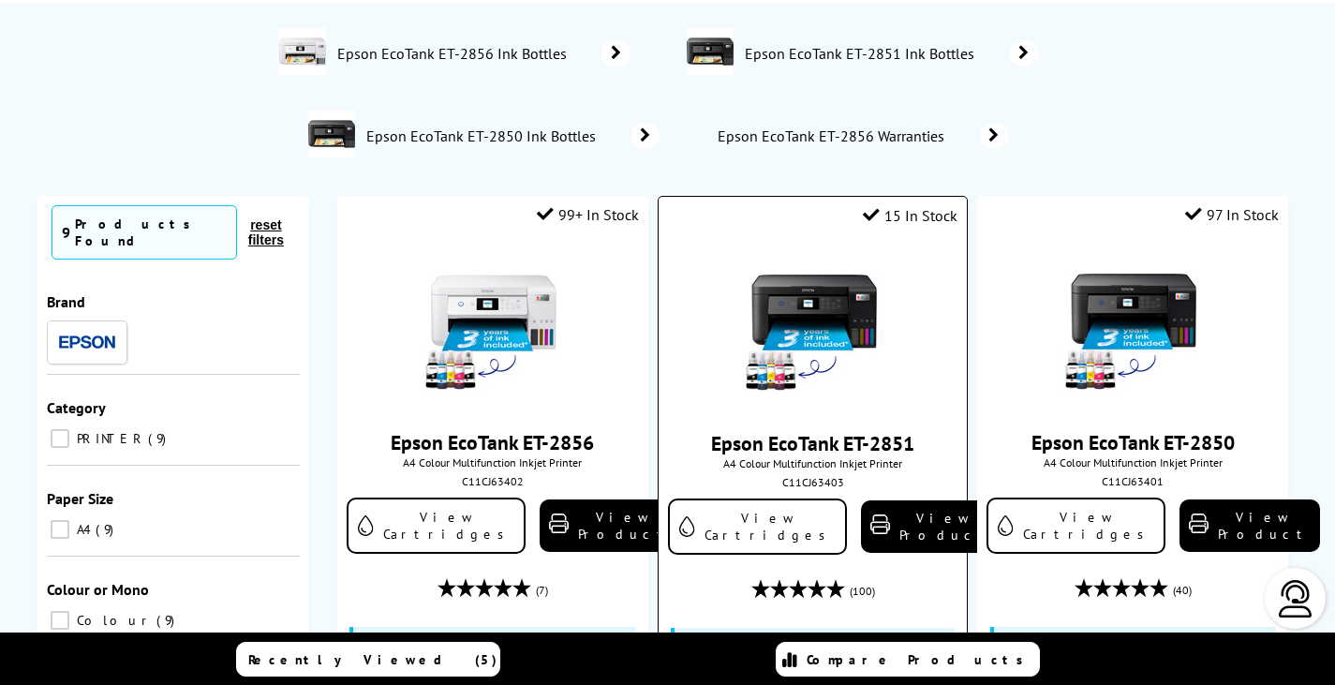
type input "et285"
click at [845, 299] on img at bounding box center [813, 328] width 141 height 141
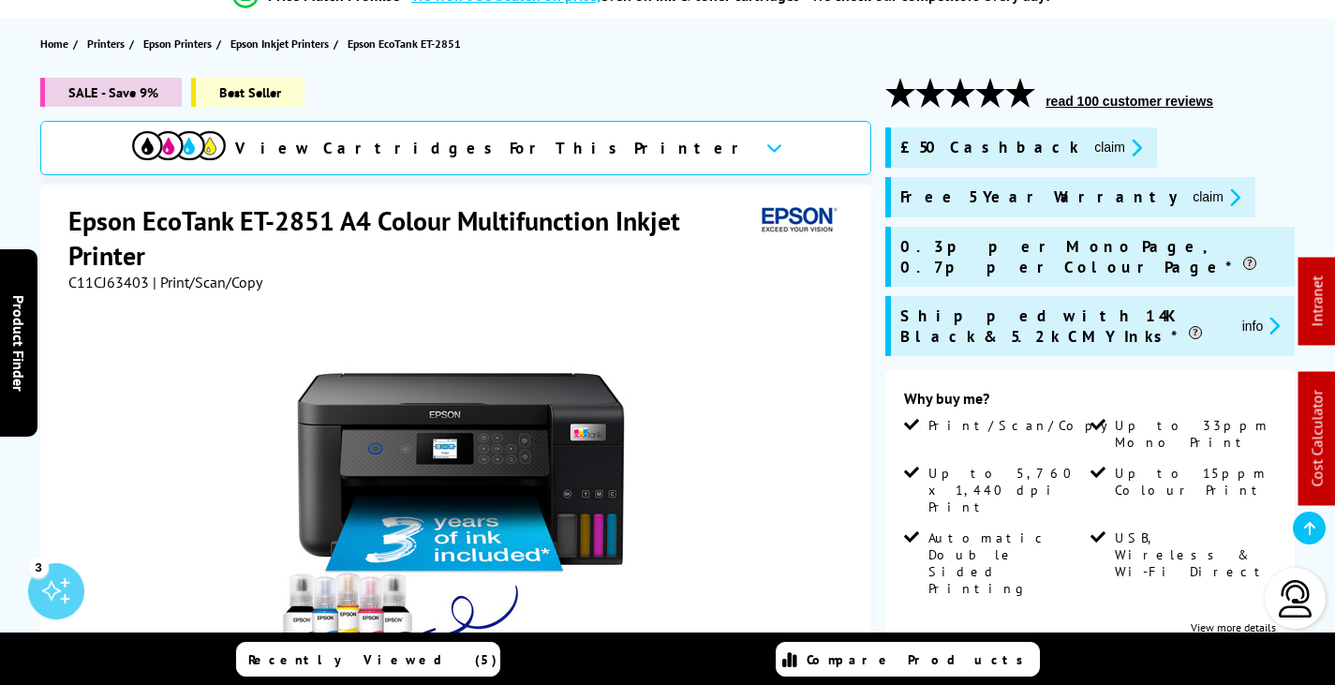
scroll to position [281, 0]
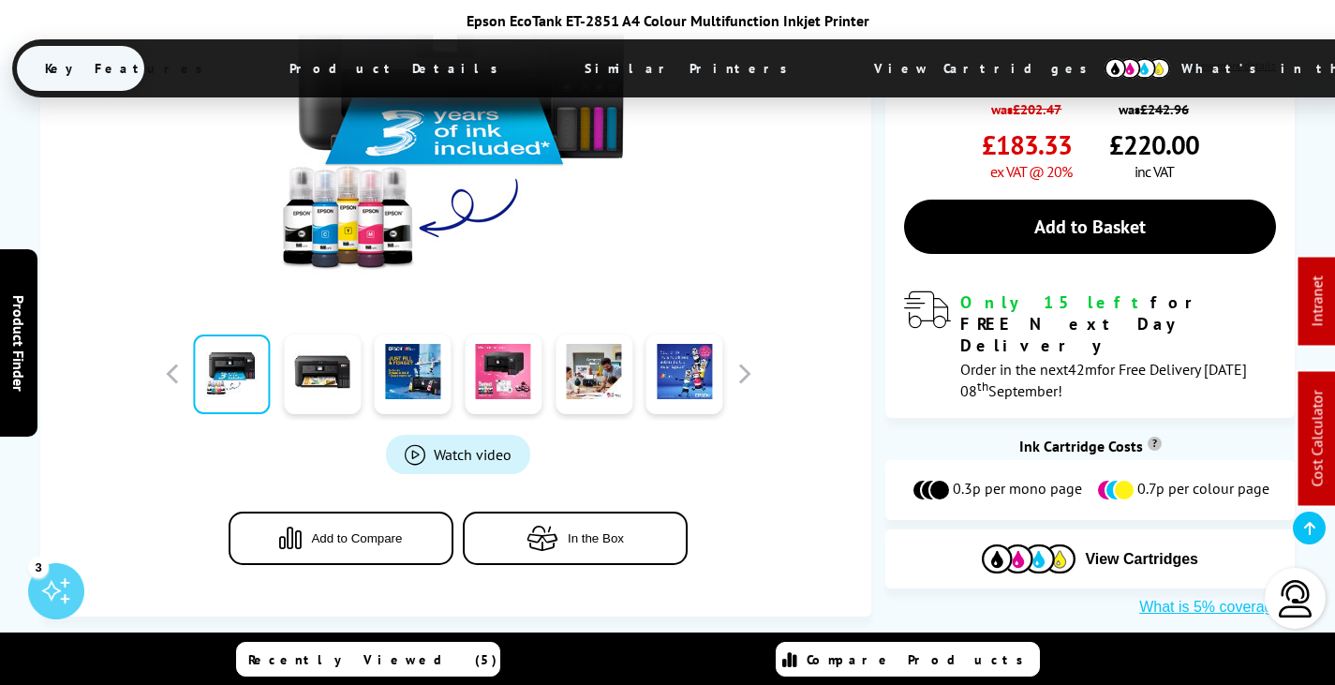
click at [846, 60] on span "View Cartridges" at bounding box center [989, 68] width 287 height 49
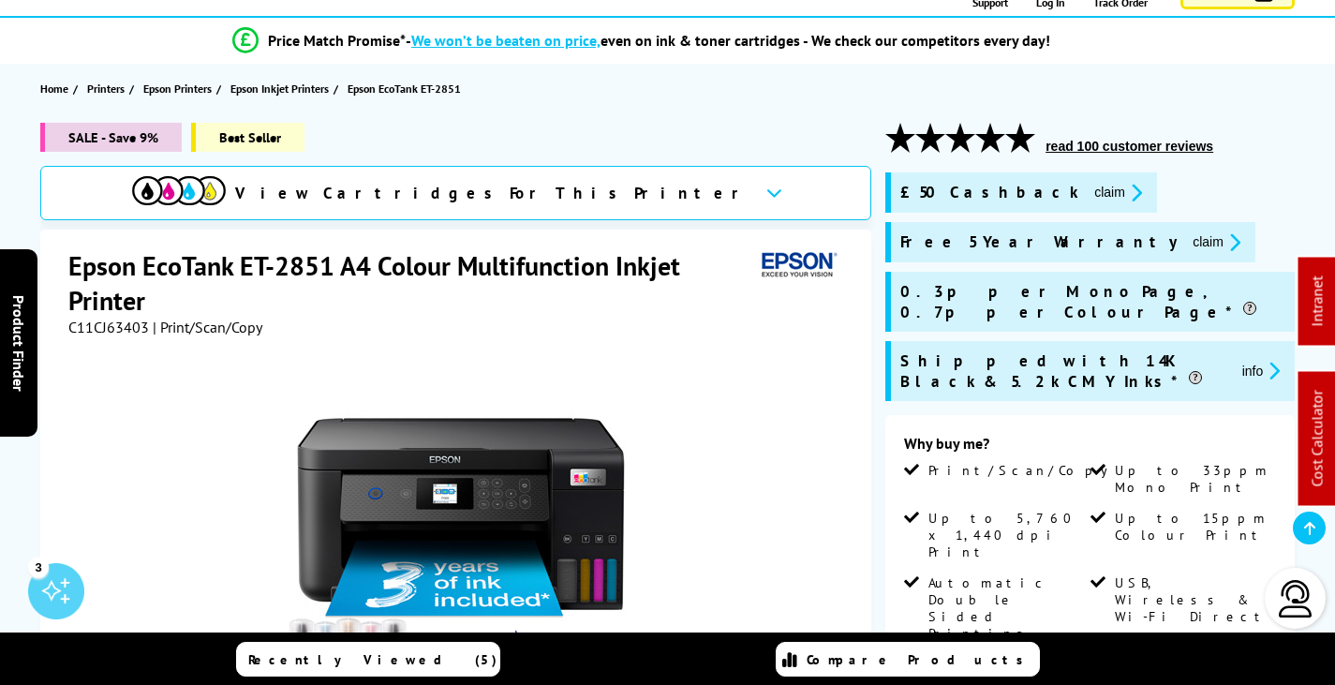
scroll to position [0, 0]
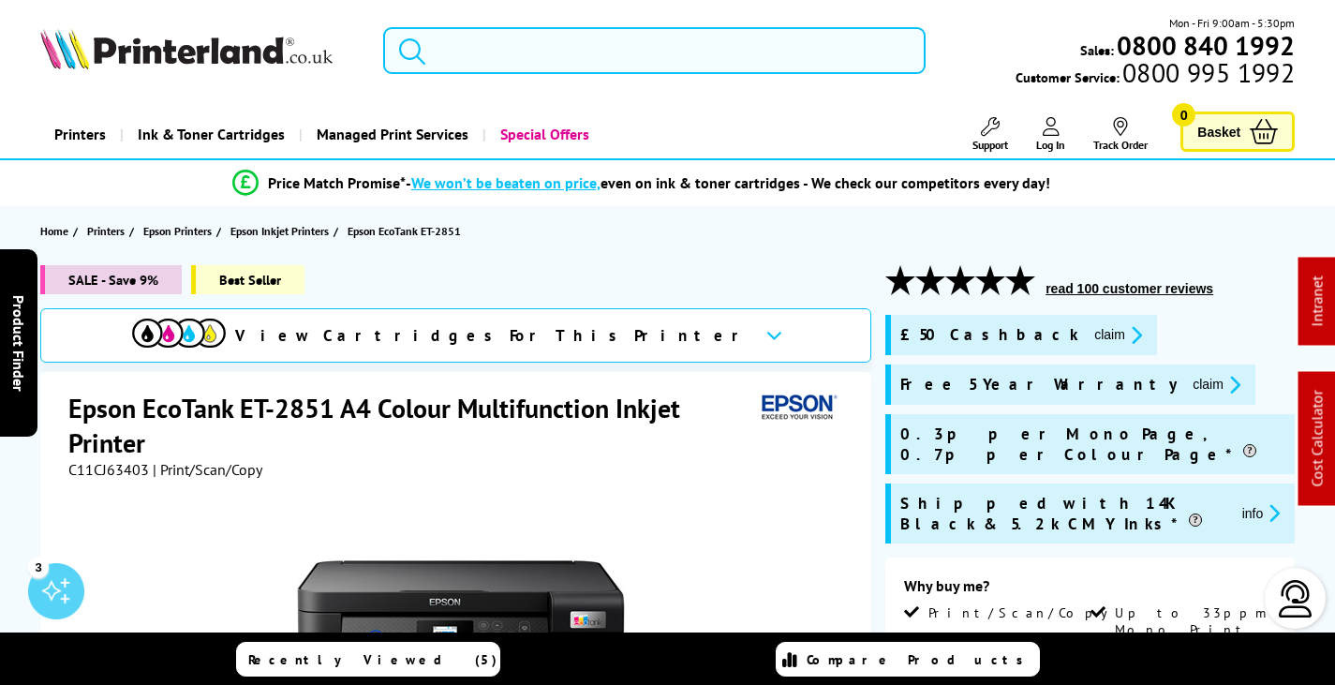
click at [567, 44] on input "search" at bounding box center [654, 50] width 543 height 47
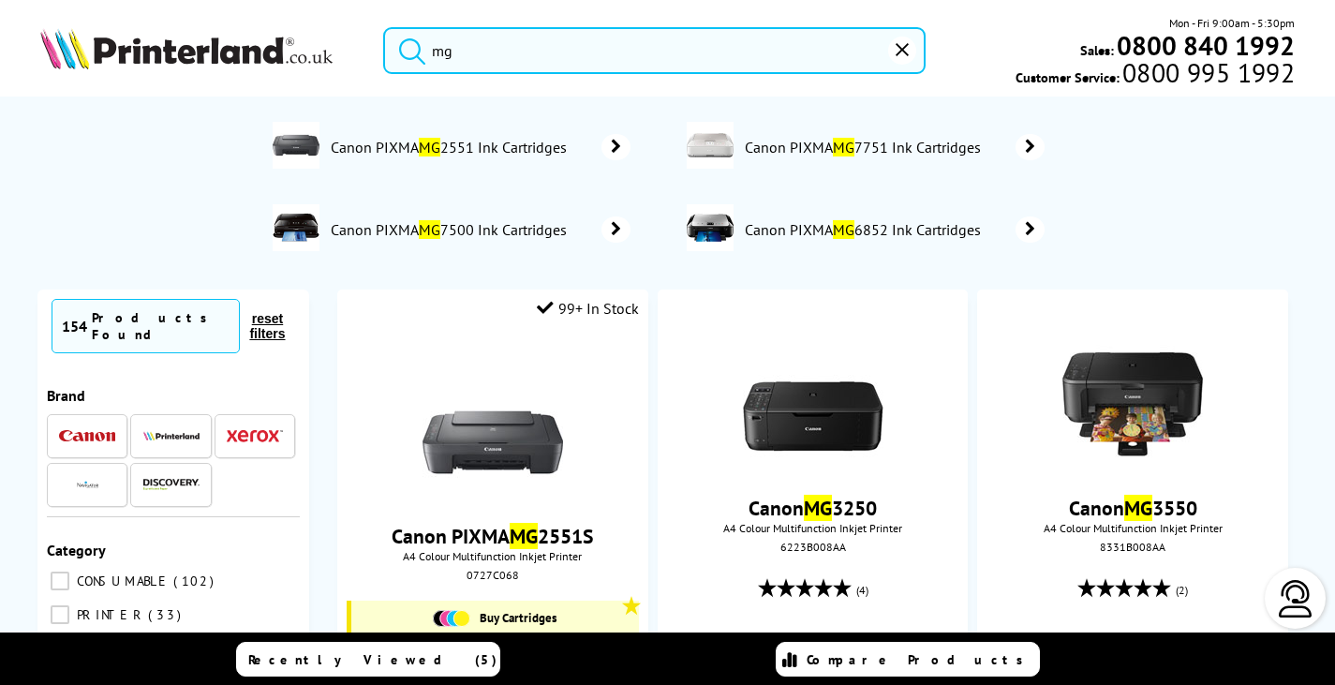
type input "m"
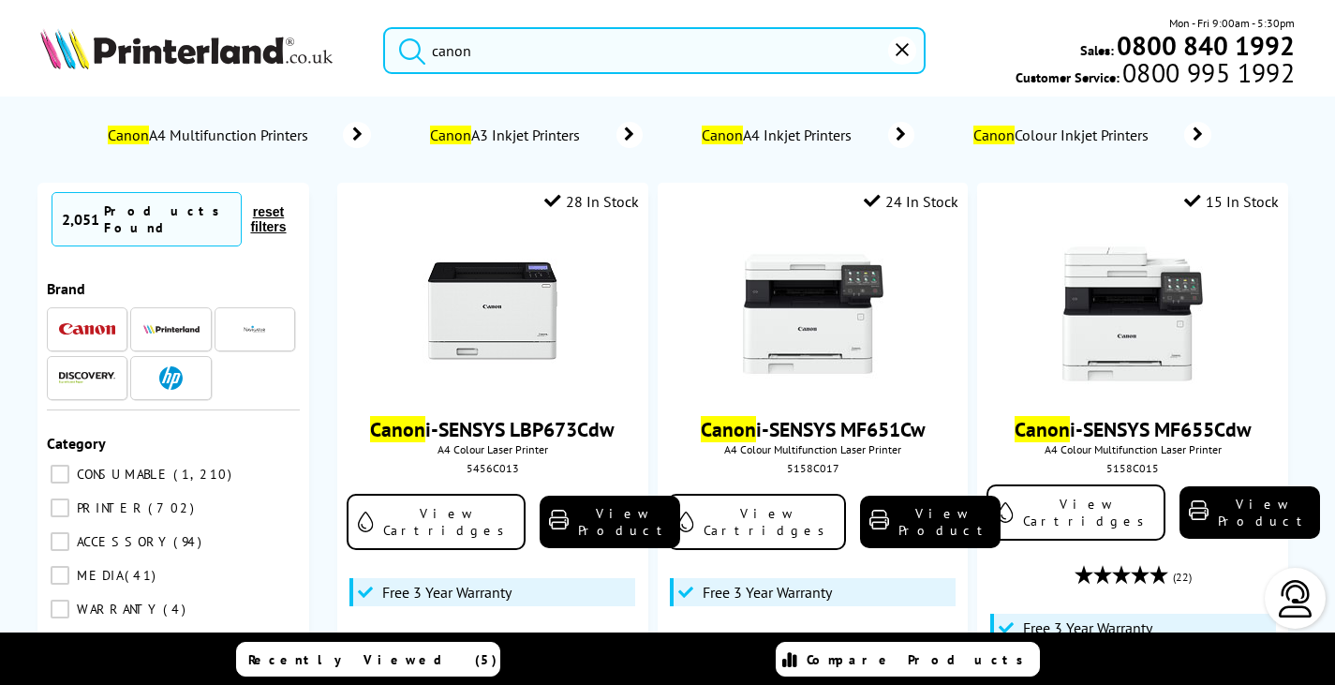
click at [542, 58] on input "canon" at bounding box center [654, 50] width 543 height 47
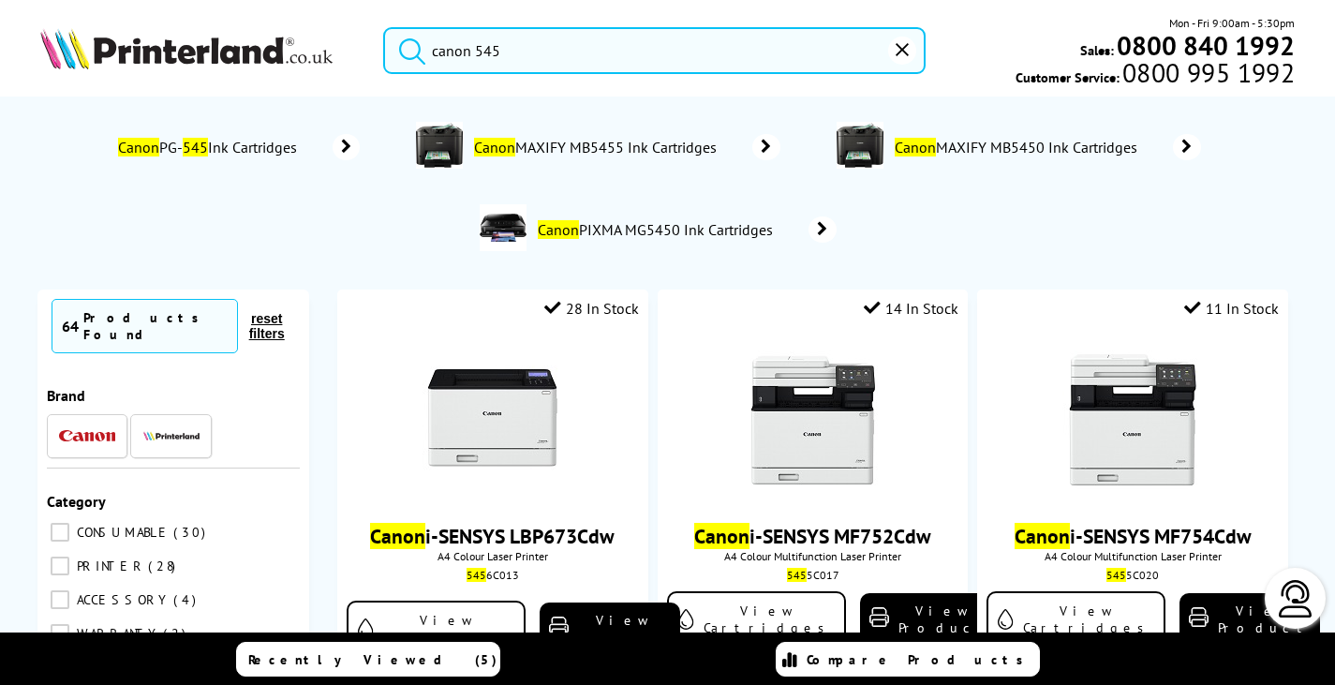
type input "canon 545"
click at [186, 141] on mark "545" at bounding box center [195, 147] width 25 height 19
